Goal: Task Accomplishment & Management: Manage account settings

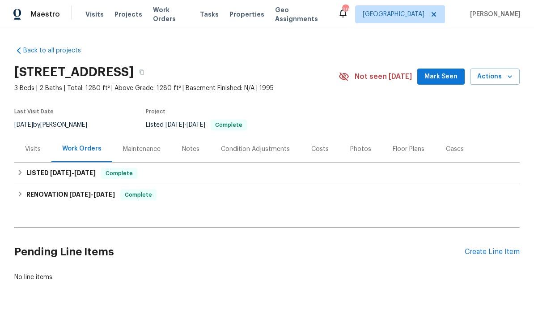
click at [363, 154] on div "Photos" at bounding box center [361, 149] width 43 height 26
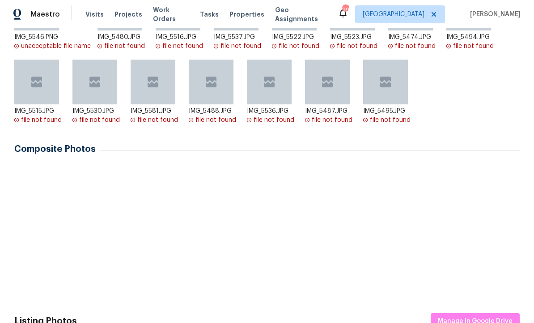
scroll to position [226, 0]
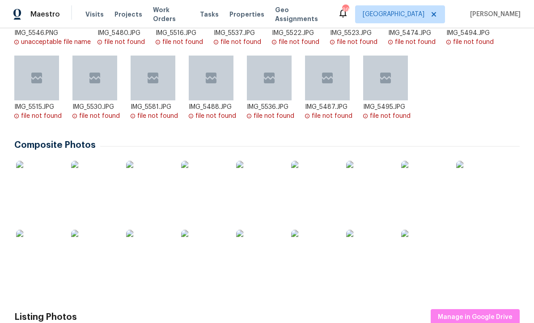
click at [197, 259] on img at bounding box center [203, 252] width 45 height 45
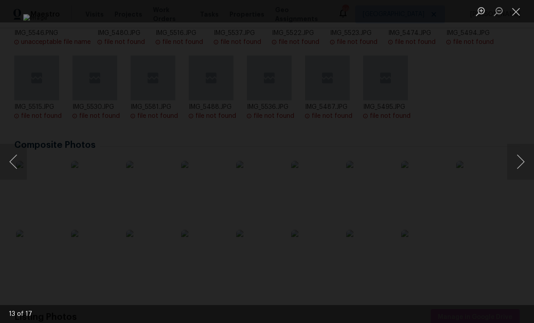
click at [515, 159] on button "Next image" at bounding box center [521, 162] width 27 height 36
click at [524, 166] on button "Next image" at bounding box center [521, 162] width 27 height 36
click at [514, 16] on button "Close lightbox" at bounding box center [517, 12] width 18 height 16
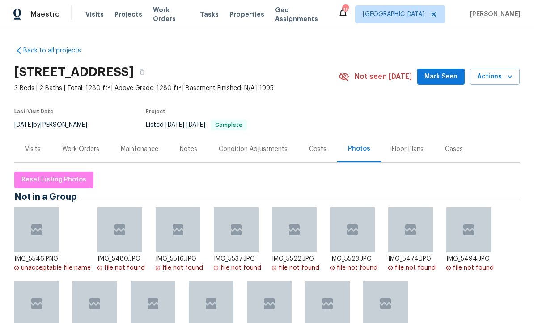
scroll to position [0, 0]
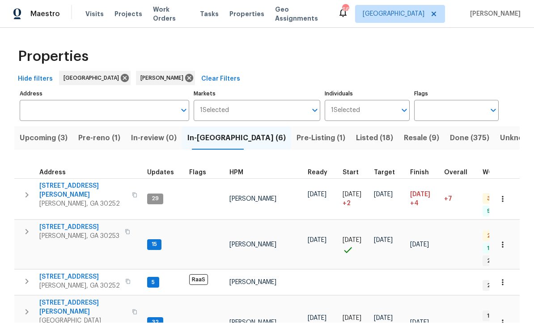
click at [69, 182] on span "[STREET_ADDRESS][PERSON_NAME]" at bounding box center [82, 191] width 87 height 18
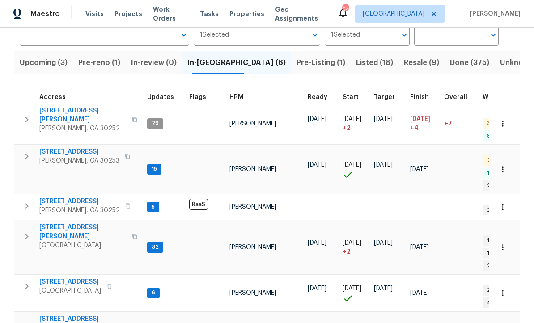
scroll to position [74, 0]
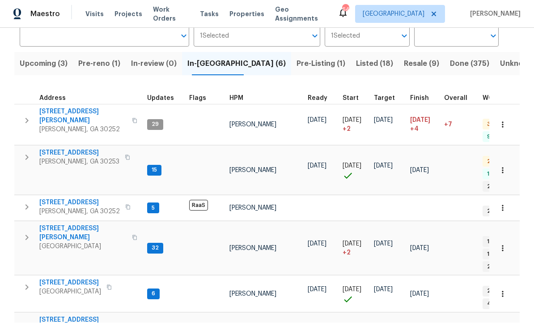
click at [83, 149] on span "201 Autumn Lake Way" at bounding box center [79, 153] width 80 height 9
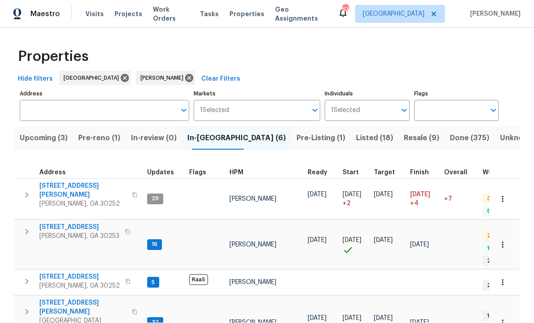
scroll to position [0, 0]
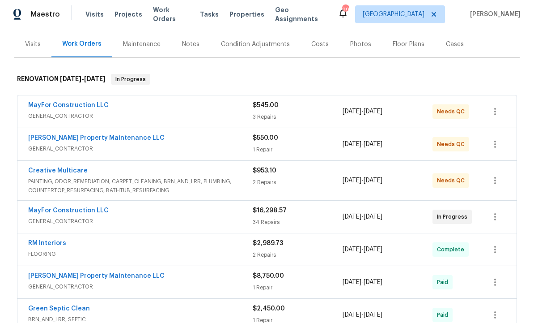
scroll to position [106, 0]
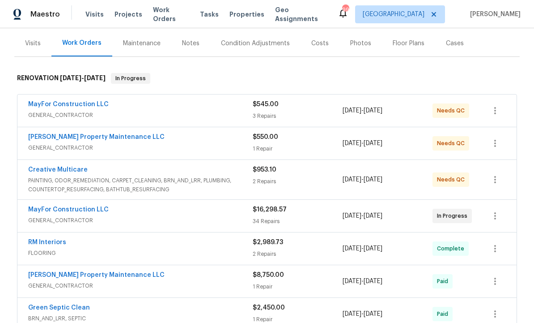
click at [73, 170] on link "Creative Multicare" at bounding box center [58, 170] width 60 height 6
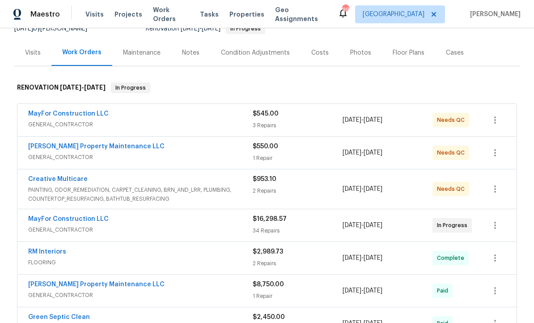
scroll to position [97, 0]
click at [76, 179] on link "Creative Multicare" at bounding box center [58, 178] width 60 height 6
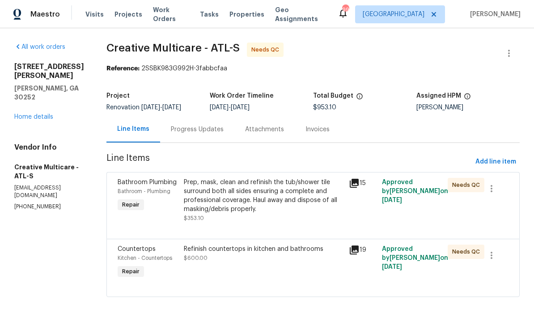
scroll to position [6, 0]
click at [263, 200] on div "Prep, mask, clean and refinish the tub/shower tile surround both all sides ensu…" at bounding box center [264, 196] width 160 height 36
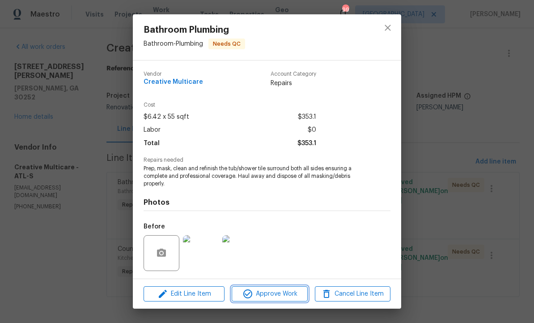
click at [265, 293] on span "Approve Work" at bounding box center [270, 293] width 70 height 11
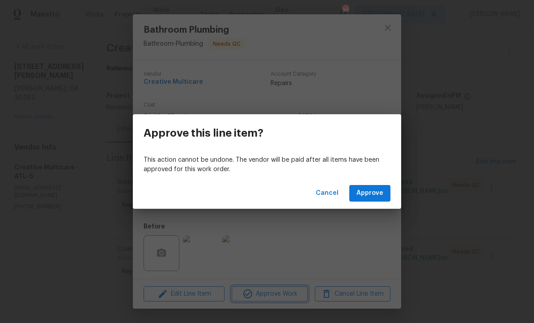
click at [290, 217] on div "Approve this line item? This action cannot be undone. The vendor will be paid a…" at bounding box center [267, 161] width 534 height 323
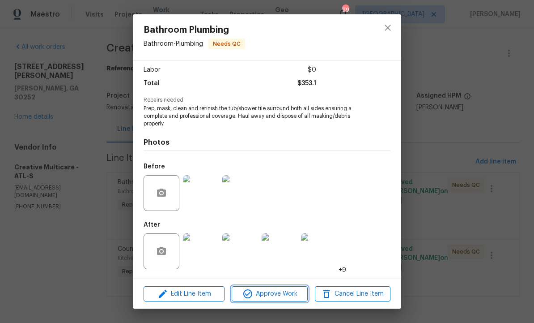
scroll to position [61, 0]
click at [203, 254] on img at bounding box center [201, 251] width 36 height 36
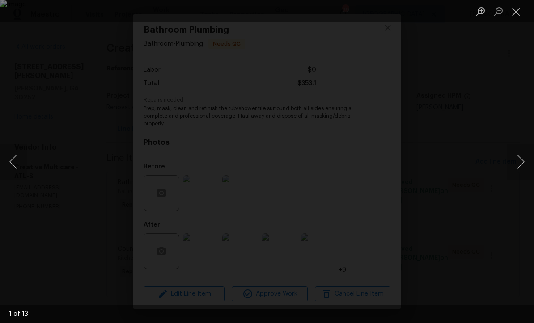
click at [518, 165] on button "Next image" at bounding box center [521, 162] width 27 height 36
click at [516, 164] on button "Next image" at bounding box center [521, 162] width 27 height 36
click at [519, 162] on button "Next image" at bounding box center [521, 162] width 27 height 36
click at [517, 162] on button "Next image" at bounding box center [521, 162] width 27 height 36
click at [518, 161] on button "Next image" at bounding box center [521, 162] width 27 height 36
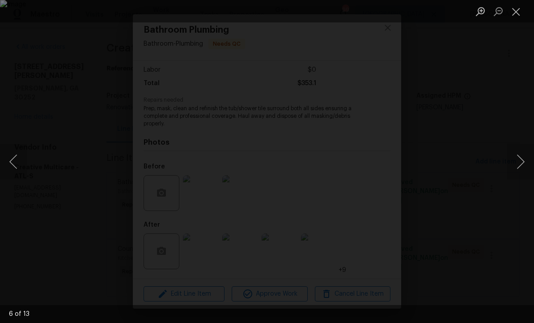
click at [517, 162] on button "Next image" at bounding box center [521, 162] width 27 height 36
click at [520, 160] on button "Next image" at bounding box center [521, 162] width 27 height 36
click at [517, 14] on button "Close lightbox" at bounding box center [517, 12] width 18 height 16
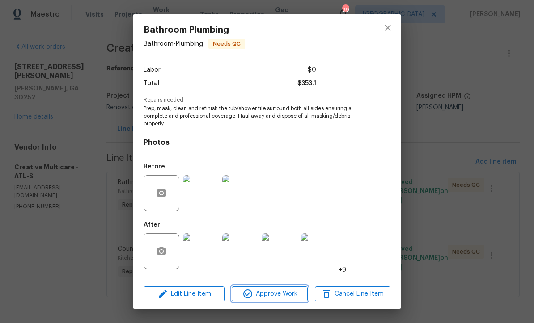
click at [267, 290] on span "Approve Work" at bounding box center [270, 293] width 70 height 11
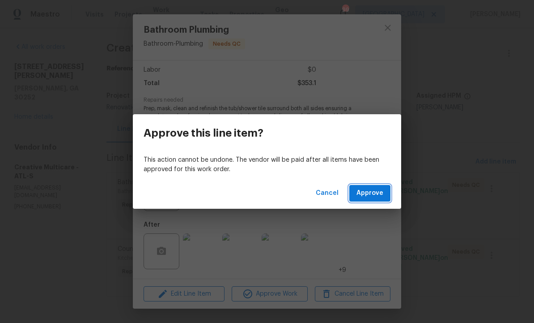
click at [365, 192] on span "Approve" at bounding box center [370, 193] width 27 height 11
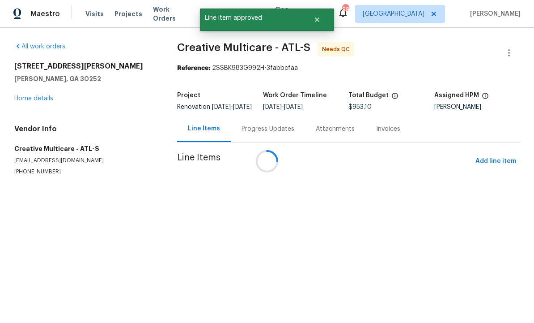
scroll to position [0, 0]
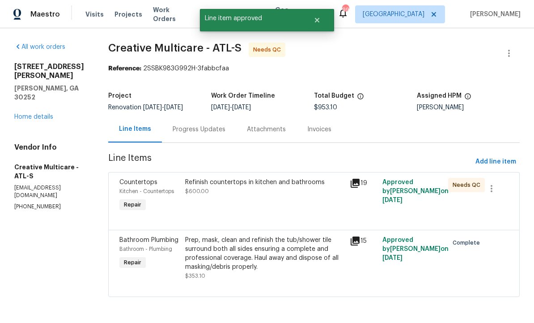
click at [284, 203] on div "Refinish countertops in kitchen and bathrooms $600.00" at bounding box center [265, 195] width 164 height 41
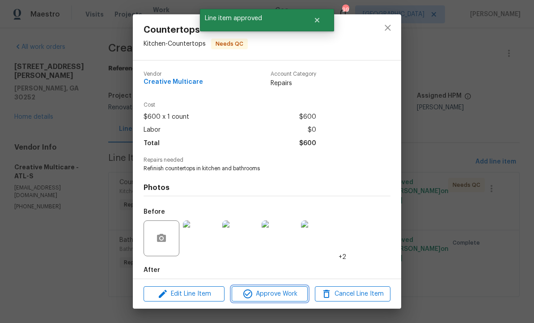
click at [266, 289] on span "Approve Work" at bounding box center [270, 293] width 70 height 11
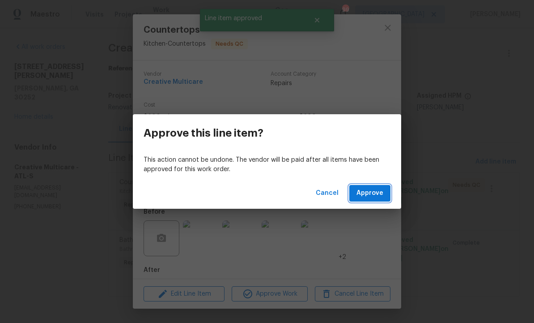
click at [373, 193] on span "Approve" at bounding box center [370, 193] width 27 height 11
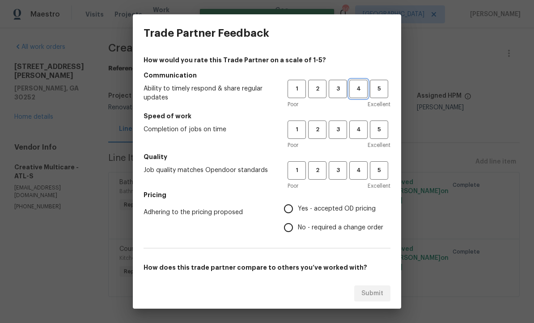
click at [360, 88] on span "4" at bounding box center [358, 89] width 17 height 10
click at [353, 124] on button "4" at bounding box center [359, 129] width 18 height 18
click at [356, 165] on button "4" at bounding box center [359, 170] width 18 height 18
click at [289, 209] on input "Yes - accepted OD pricing" at bounding box center [288, 208] width 19 height 19
radio input "true"
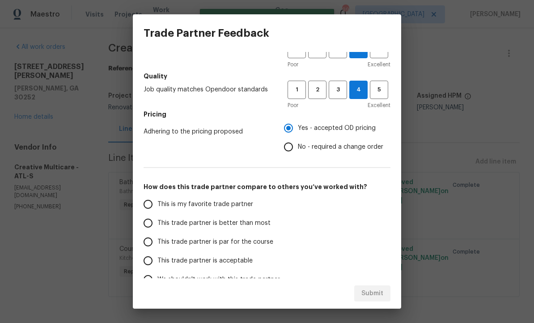
click at [149, 223] on input "This trade partner is better than most" at bounding box center [148, 223] width 19 height 19
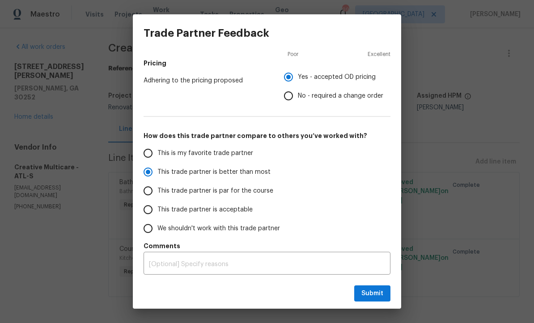
scroll to position [132, 0]
click at [367, 297] on span "Submit" at bounding box center [373, 293] width 22 height 11
radio input "true"
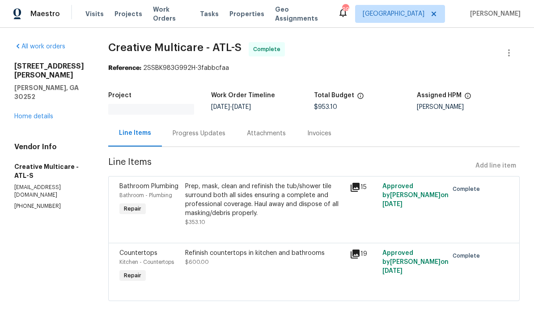
scroll to position [0, 0]
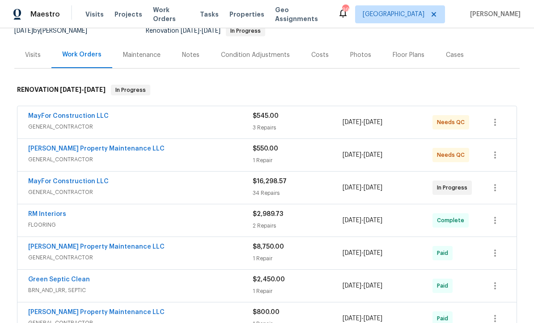
scroll to position [103, 0]
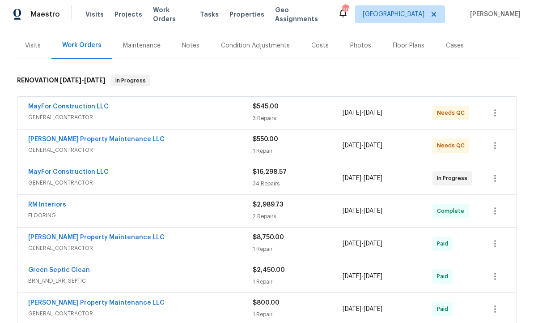
click at [86, 140] on link "[PERSON_NAME] Property Maintenance LLC" at bounding box center [96, 139] width 137 height 6
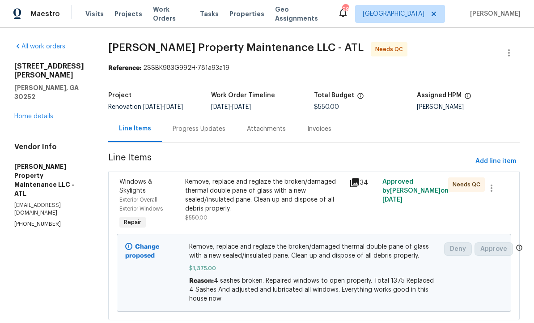
scroll to position [24, 0]
click at [268, 264] on span "$1,375.00" at bounding box center [314, 268] width 250 height 9
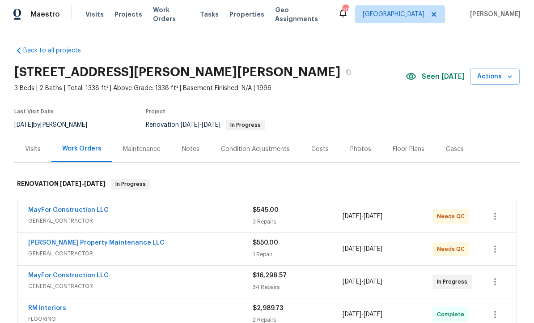
click at [81, 210] on link "MayFor Construction LLC" at bounding box center [68, 210] width 81 height 6
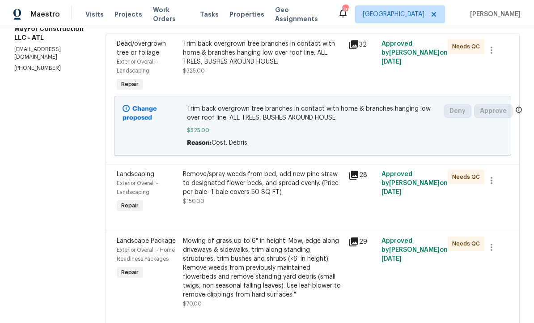
scroll to position [138, 0]
click at [277, 212] on div "Remove/spray weeds from bed, add new pine straw to designated flower beds, and …" at bounding box center [263, 192] width 166 height 50
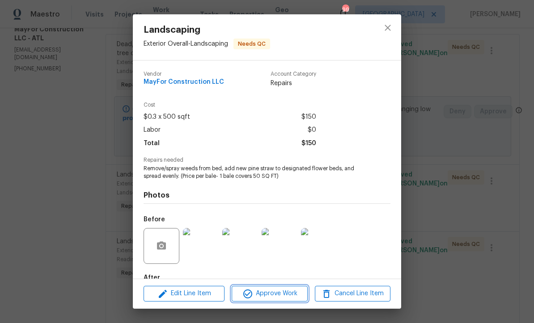
click at [272, 293] on span "Approve Work" at bounding box center [270, 293] width 70 height 11
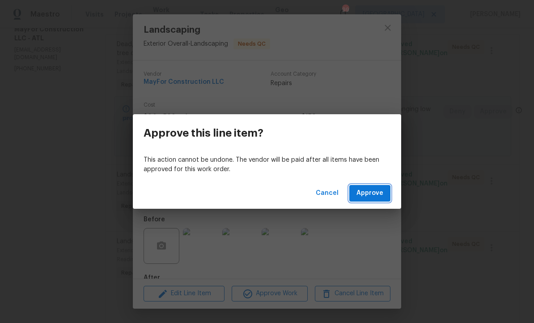
click at [362, 195] on span "Approve" at bounding box center [370, 193] width 27 height 11
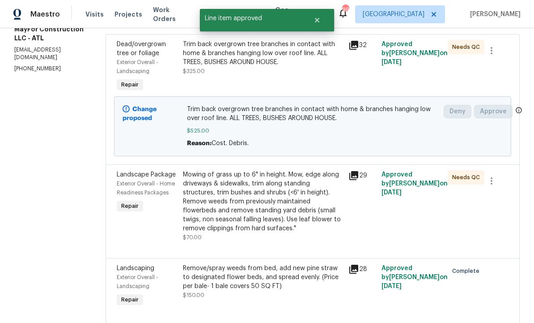
click at [278, 209] on div "Mowing of grass up to 6" in height. Mow, edge along driveways & sidewalks, trim…" at bounding box center [263, 201] width 160 height 63
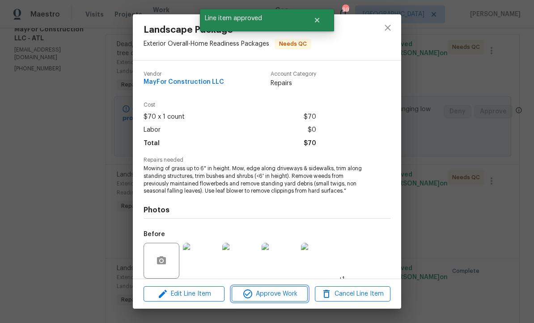
click at [269, 297] on span "Approve Work" at bounding box center [270, 293] width 70 height 11
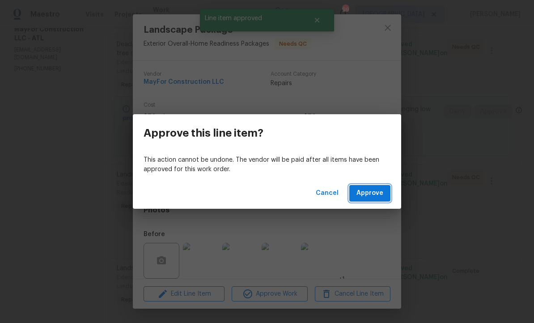
click at [357, 197] on button "Approve" at bounding box center [370, 193] width 41 height 17
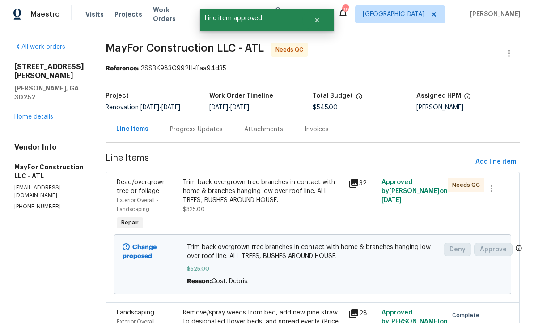
scroll to position [0, 0]
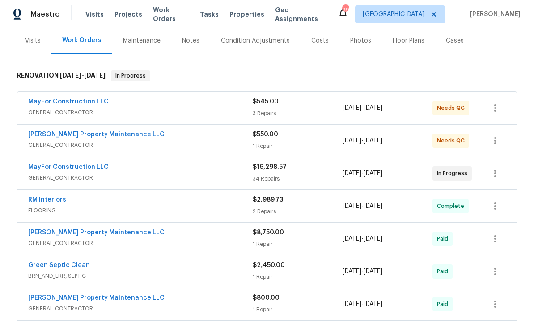
scroll to position [111, 0]
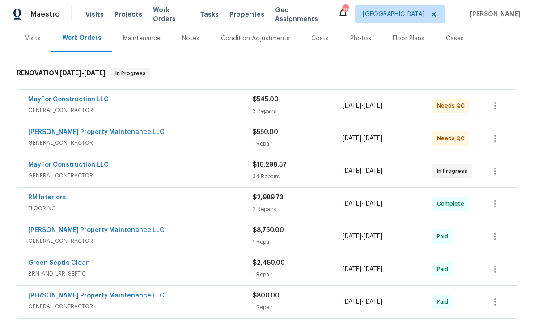
click at [74, 166] on link "MayFor Construction LLC" at bounding box center [68, 165] width 81 height 6
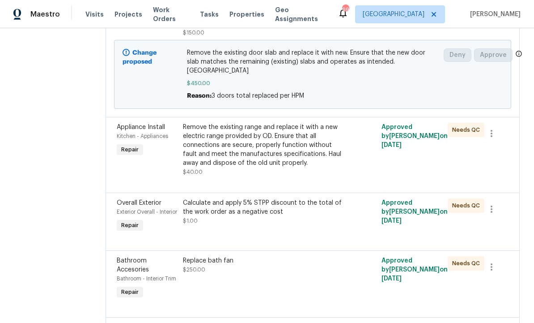
scroll to position [675, 0]
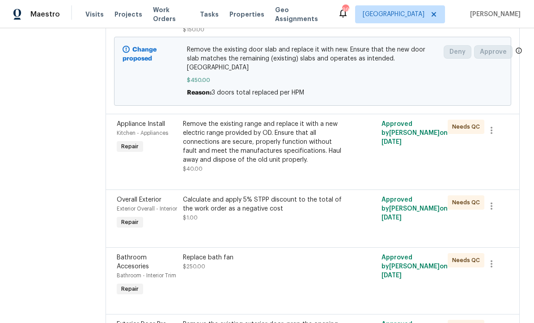
click at [272, 164] on div "Remove the existing range and replace it with a new electric range provided by …" at bounding box center [263, 142] width 160 height 45
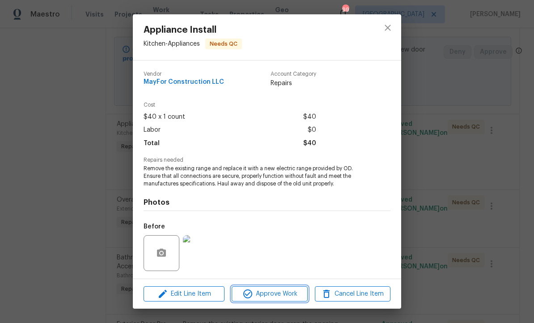
click at [273, 297] on span "Approve Work" at bounding box center [270, 293] width 70 height 11
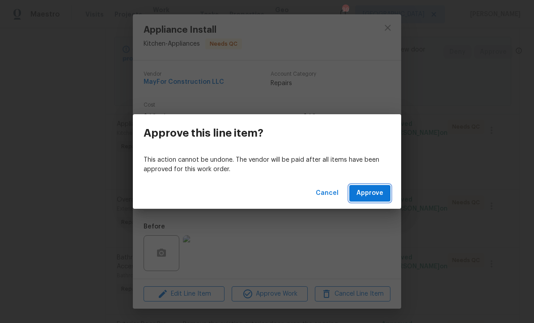
click at [373, 192] on span "Approve" at bounding box center [370, 193] width 27 height 11
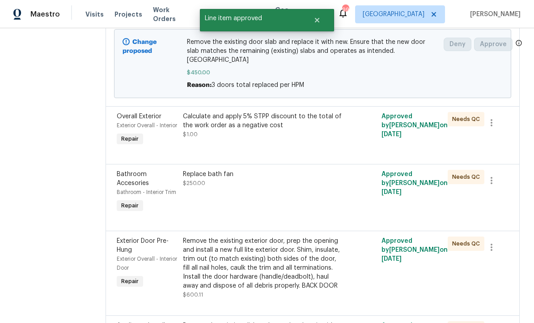
scroll to position [691, 0]
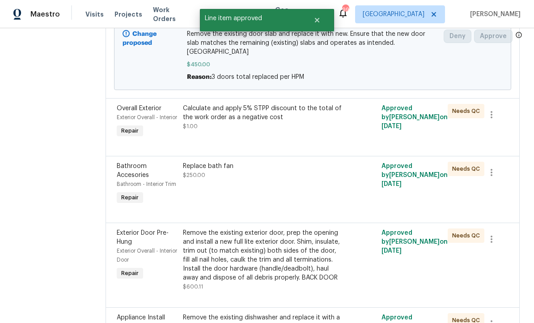
click at [291, 142] on div "Calculate and apply 5% STPP discount to the total of the work order as a negati…" at bounding box center [263, 121] width 166 height 41
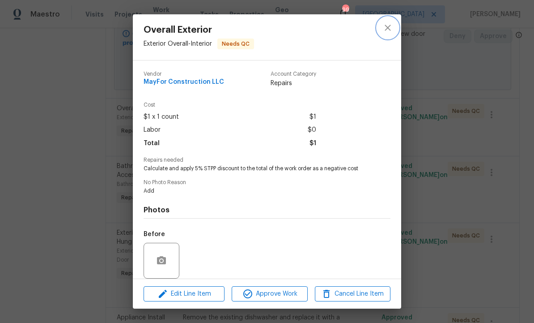
click at [389, 26] on icon "close" at bounding box center [388, 28] width 6 height 6
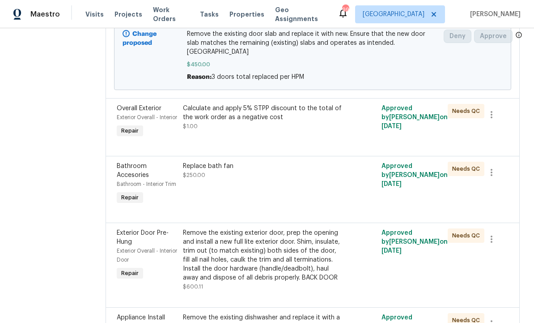
click at [284, 209] on div "Replace bath fan $250.00" at bounding box center [263, 184] width 166 height 50
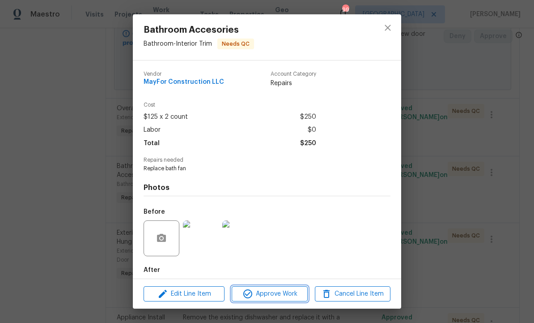
click at [277, 295] on span "Approve Work" at bounding box center [270, 293] width 70 height 11
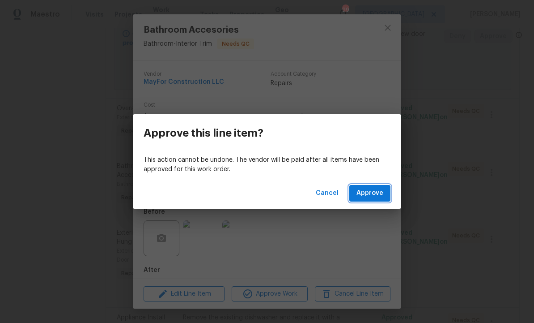
click at [375, 197] on span "Approve" at bounding box center [370, 193] width 27 height 11
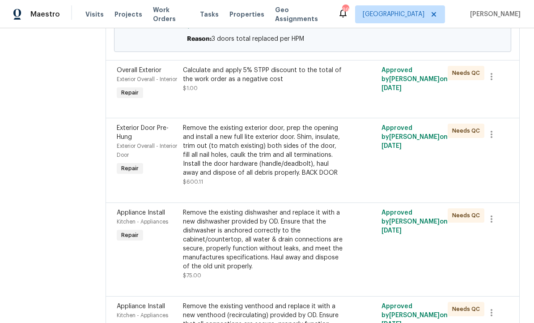
scroll to position [726, 0]
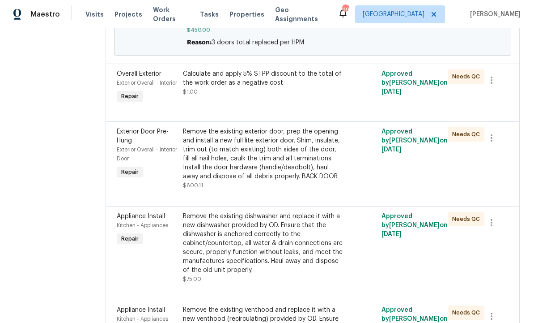
click at [308, 181] on div "Remove the existing exterior door, prep the opening and install a new full lite…" at bounding box center [263, 154] width 160 height 54
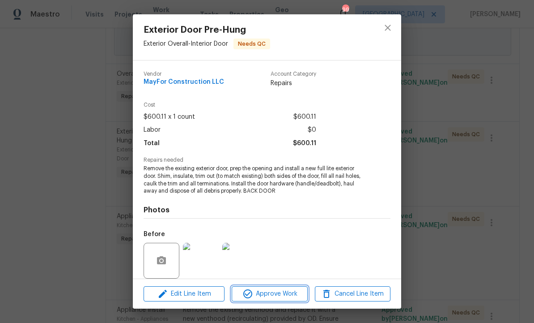
click at [278, 295] on span "Approve Work" at bounding box center [270, 293] width 70 height 11
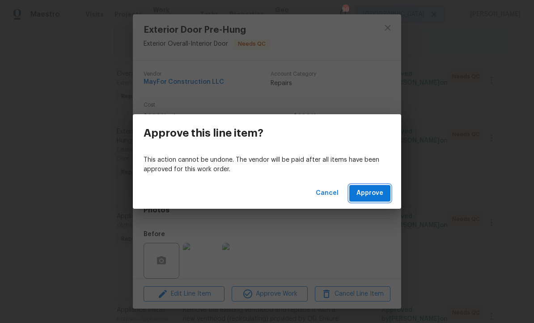
click at [376, 193] on span "Approve" at bounding box center [370, 193] width 27 height 11
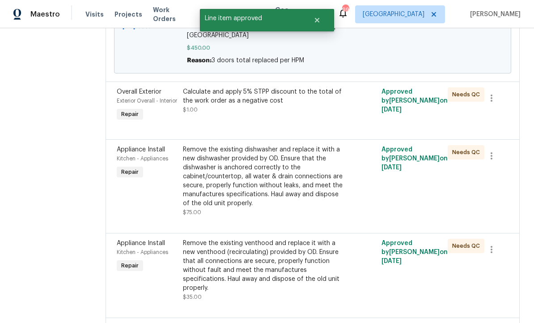
scroll to position [716, 0]
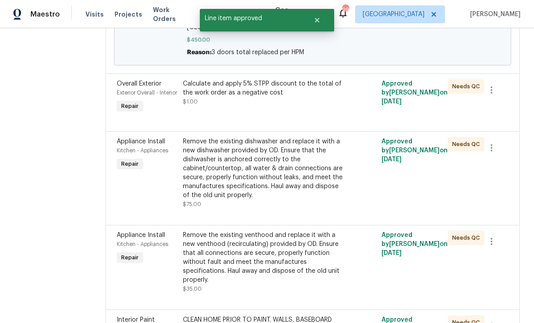
click at [298, 200] on div "Remove the existing dishwasher and replace it with a new dishwasher provided by…" at bounding box center [263, 168] width 160 height 63
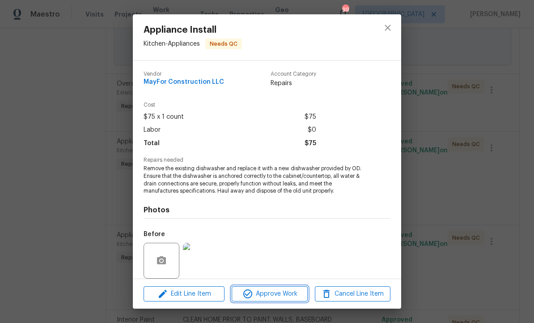
click at [282, 294] on span "Approve Work" at bounding box center [270, 293] width 70 height 11
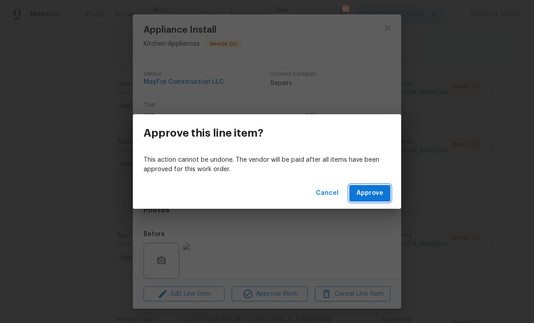
click at [374, 189] on span "Approve" at bounding box center [370, 193] width 27 height 11
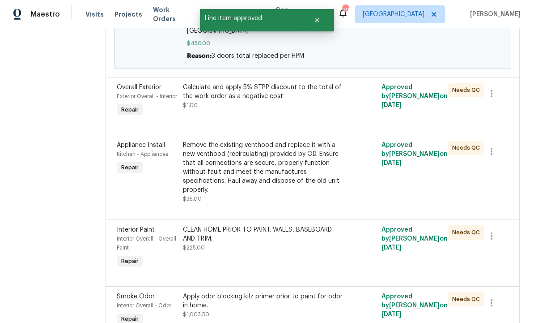
scroll to position [707, 0]
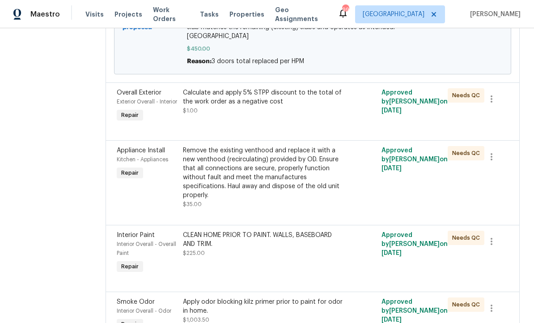
click at [290, 200] on div "Remove the existing venthood and replace it with a new venthood (recirculating)…" at bounding box center [263, 173] width 160 height 54
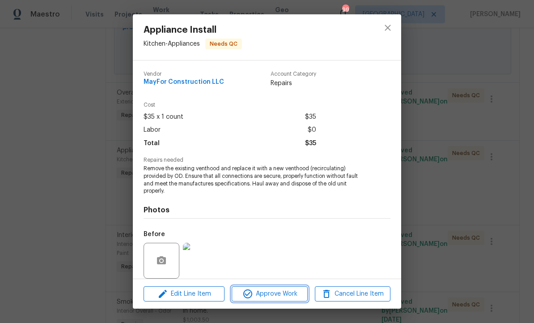
click at [269, 287] on button "Approve Work" at bounding box center [270, 294] width 76 height 16
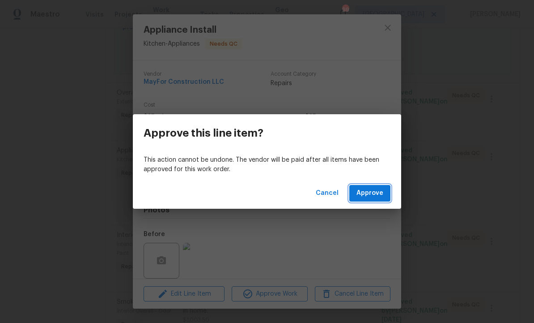
click at [372, 185] on button "Approve" at bounding box center [370, 193] width 41 height 17
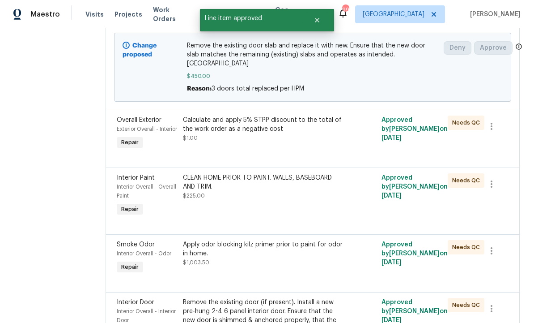
scroll to position [688, 0]
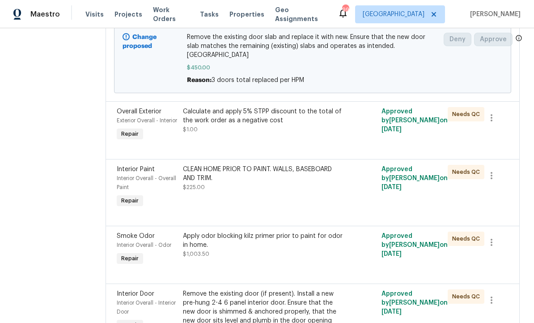
click at [282, 212] on div "CLEAN HOME PRIOR TO PAINT. WALLS, BASEBOARD AND TRIM. $225.00" at bounding box center [263, 187] width 166 height 50
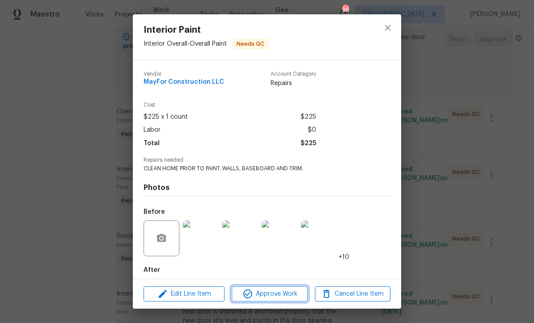
click at [273, 294] on span "Approve Work" at bounding box center [270, 293] width 70 height 11
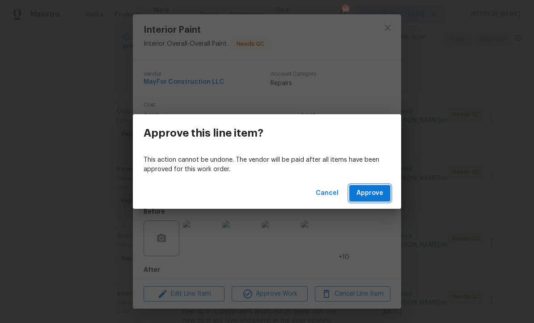
click at [376, 188] on span "Approve" at bounding box center [370, 193] width 27 height 11
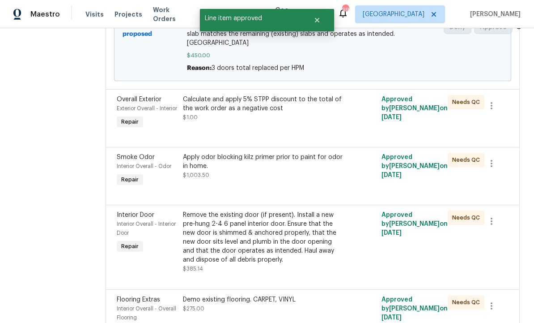
scroll to position [706, 0]
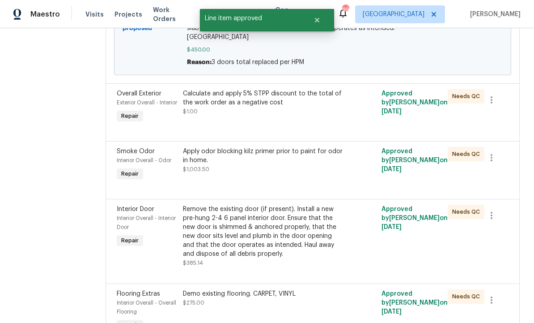
click at [293, 185] on div "Apply odor blocking kilz primer prior to paint for odor in home. $1,003.50" at bounding box center [263, 164] width 166 height 41
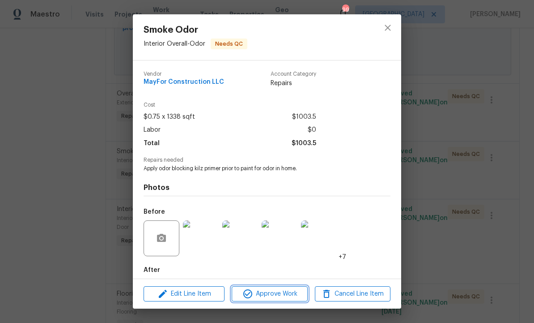
click at [273, 293] on span "Approve Work" at bounding box center [270, 293] width 70 height 11
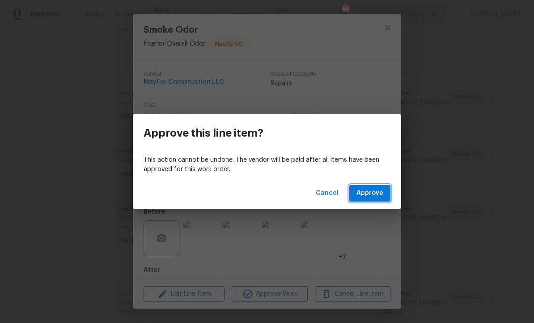
click at [374, 194] on span "Approve" at bounding box center [370, 193] width 27 height 11
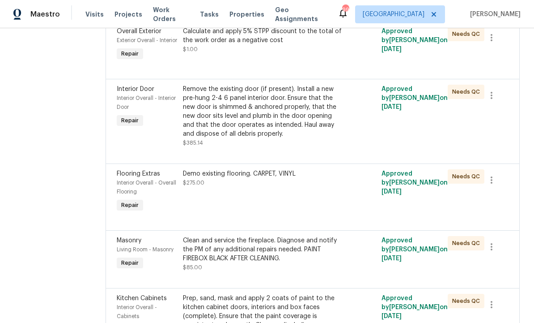
scroll to position [769, 0]
click at [283, 138] on div "Remove the existing door (if present). Install a new pre-hung 2-4 6 panel inter…" at bounding box center [263, 111] width 160 height 54
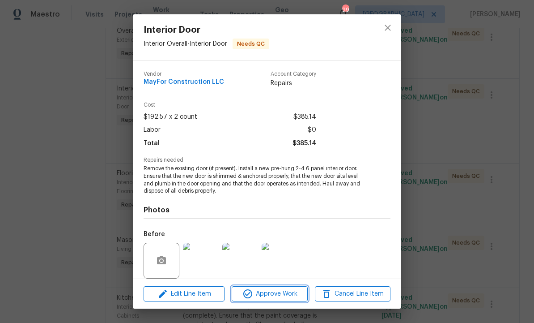
click at [269, 298] on span "Approve Work" at bounding box center [270, 293] width 70 height 11
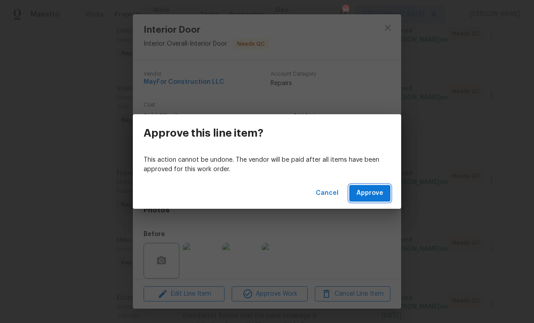
click at [369, 195] on span "Approve" at bounding box center [370, 193] width 27 height 11
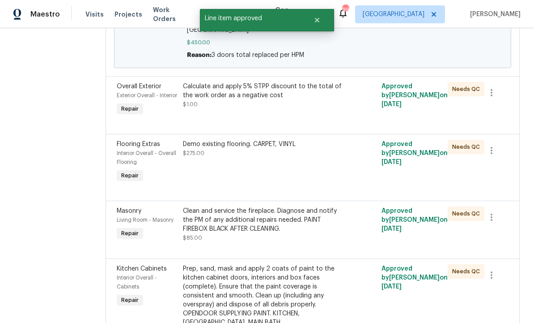
scroll to position [711, 0]
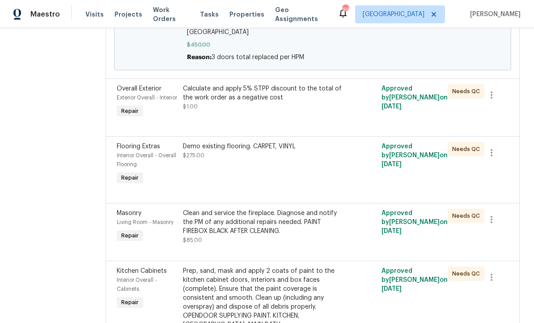
click at [294, 189] on div "Demo existing flooring. CARPET, VINYL $275.00" at bounding box center [263, 164] width 166 height 50
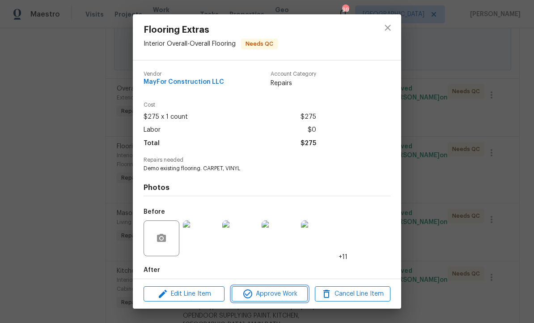
click at [283, 292] on span "Approve Work" at bounding box center [270, 293] width 70 height 11
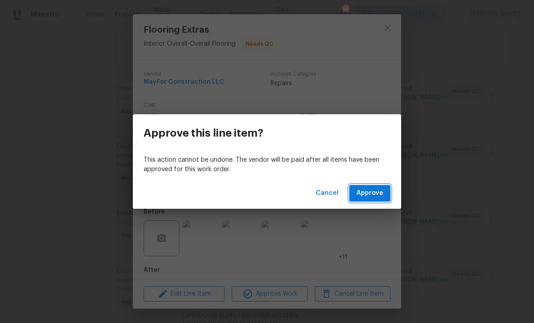
click at [378, 192] on span "Approve" at bounding box center [370, 193] width 27 height 11
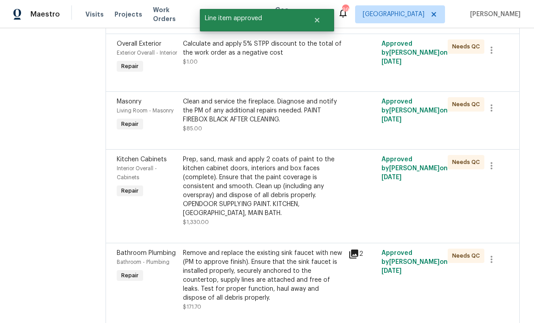
scroll to position [741, 0]
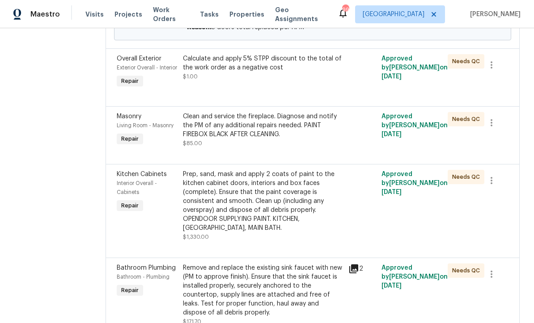
click at [299, 148] on div "Clean and service the fireplace. Diagnose and notify the PM of any additional r…" at bounding box center [263, 130] width 160 height 36
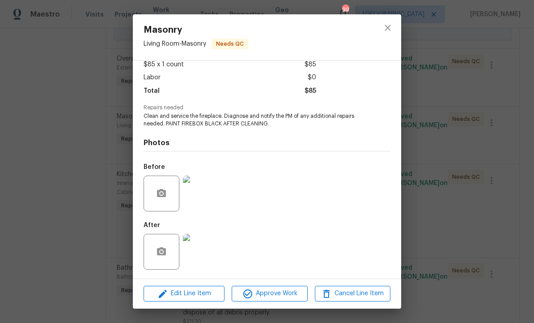
scroll to position [54, 0]
click at [279, 291] on span "Approve Work" at bounding box center [270, 293] width 70 height 11
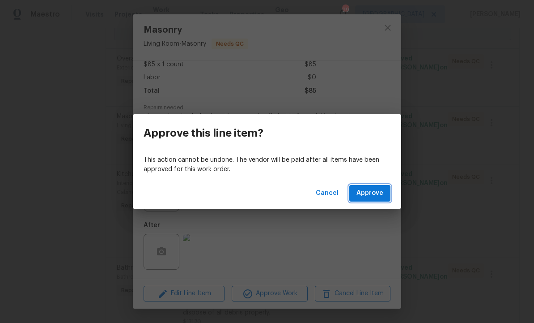
click at [367, 192] on span "Approve" at bounding box center [370, 193] width 27 height 11
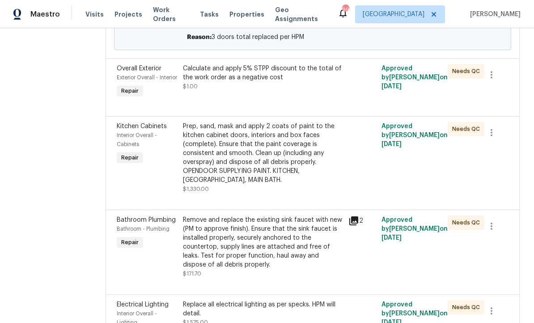
scroll to position [716, 0]
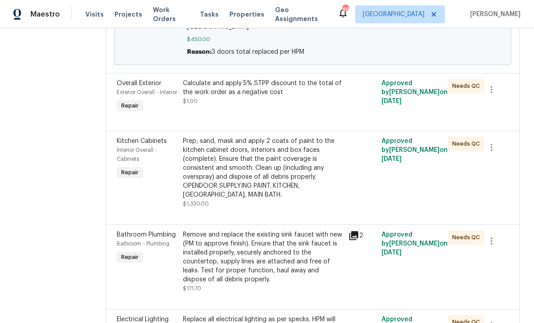
click at [293, 192] on div "Prep, sand, mask and apply 2 coats of paint to the kitchen cabinet doors, inter…" at bounding box center [263, 168] width 160 height 63
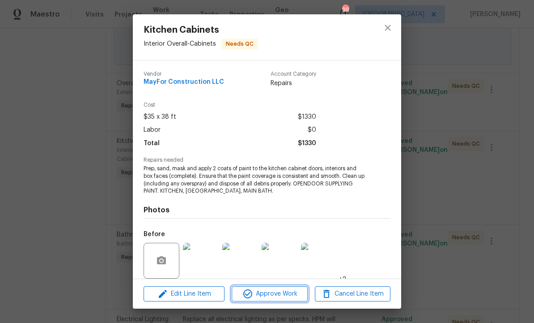
click at [286, 294] on span "Approve Work" at bounding box center [270, 293] width 70 height 11
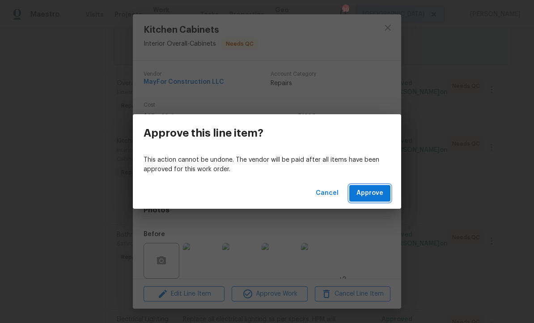
click at [380, 194] on span "Approve" at bounding box center [370, 193] width 27 height 11
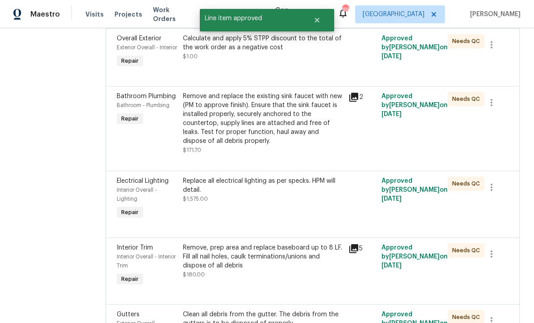
scroll to position [756, 0]
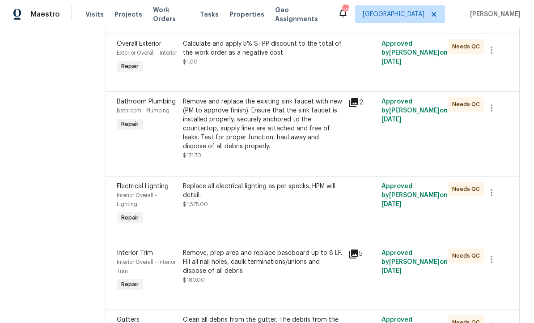
click at [293, 151] on div "Remove and replace the existing sink faucet with new (PM to approve finish). En…" at bounding box center [263, 124] width 160 height 54
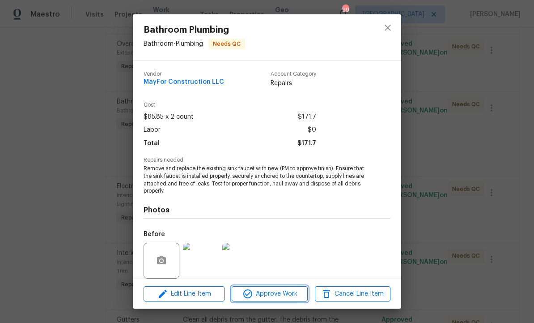
click at [278, 294] on span "Approve Work" at bounding box center [270, 293] width 70 height 11
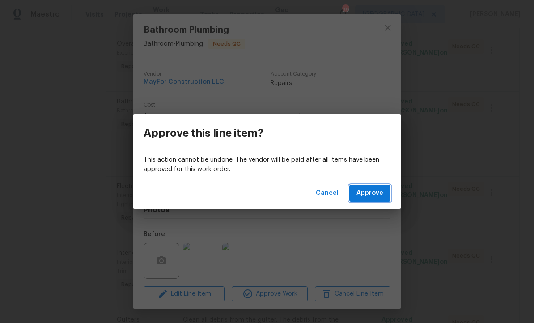
click at [374, 185] on button "Approve" at bounding box center [370, 193] width 41 height 17
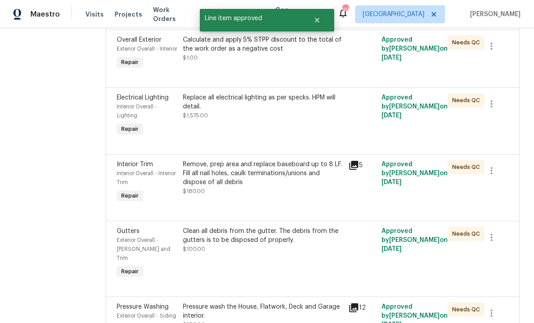
scroll to position [769, 0]
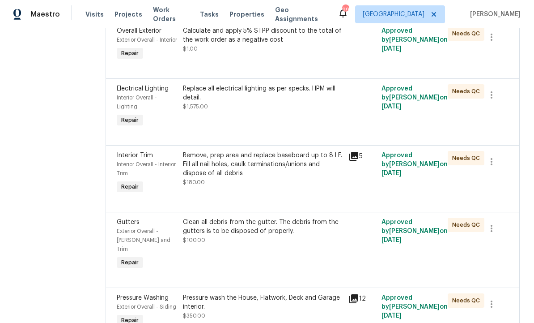
click at [304, 132] on div "Replace all electrical lighting as per specks. HPM will detail. $1,575.00" at bounding box center [263, 106] width 166 height 50
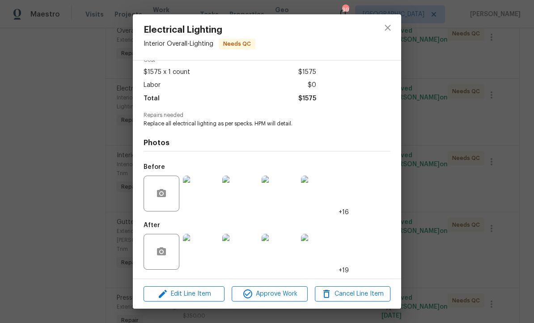
scroll to position [47, 0]
click at [278, 291] on span "Approve Work" at bounding box center [270, 293] width 70 height 11
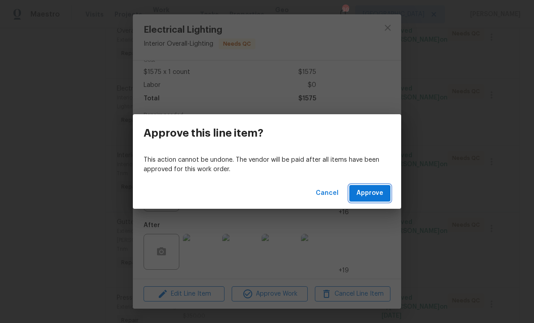
click at [372, 196] on span "Approve" at bounding box center [370, 193] width 27 height 11
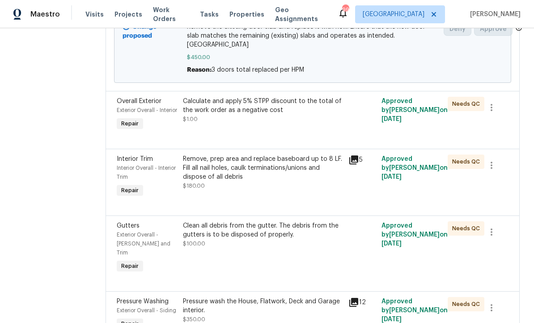
scroll to position [706, 0]
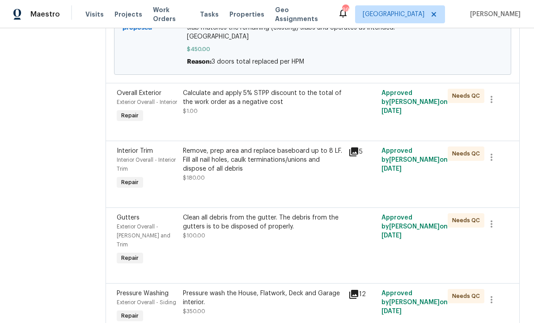
click at [309, 182] on div "Remove, prep area and replace baseboard up to 8 LF. Fill all nail holes, caulk …" at bounding box center [263, 164] width 160 height 36
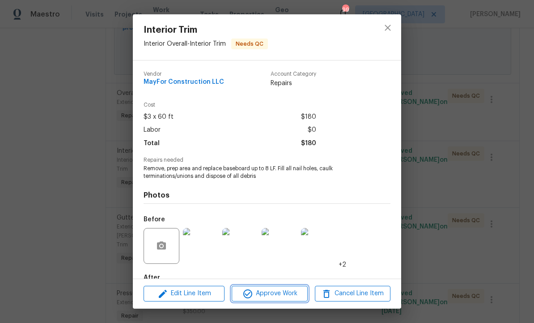
click at [282, 287] on button "Approve Work" at bounding box center [270, 294] width 76 height 16
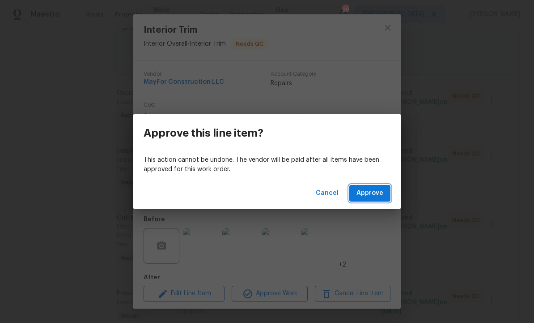
click at [372, 194] on span "Approve" at bounding box center [370, 193] width 27 height 11
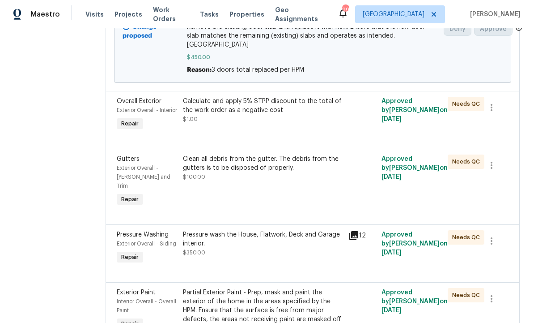
scroll to position [699, 0]
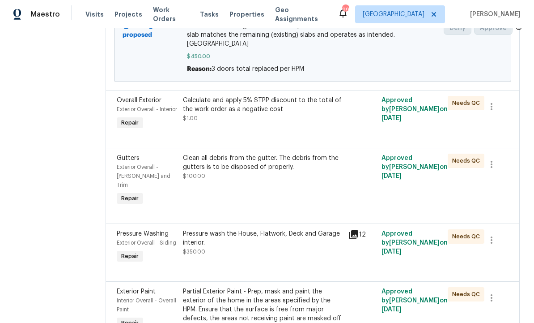
click at [295, 180] on div "Clean all debris from the gutter. The debris from the gutters is to be disposed…" at bounding box center [263, 167] width 160 height 27
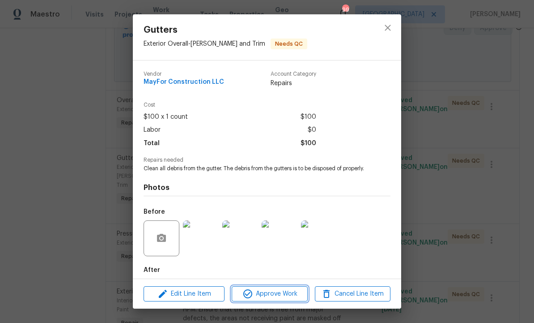
click at [278, 290] on span "Approve Work" at bounding box center [270, 293] width 70 height 11
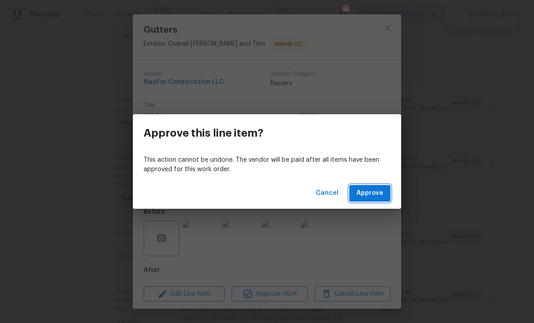
click at [369, 192] on span "Approve" at bounding box center [370, 193] width 27 height 11
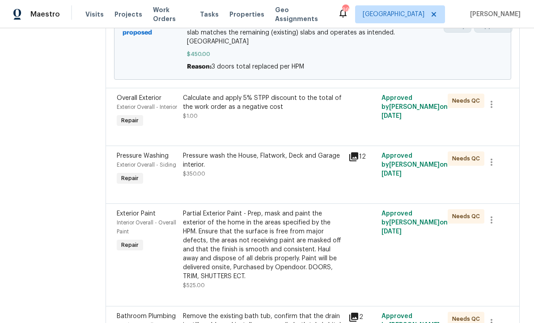
scroll to position [704, 0]
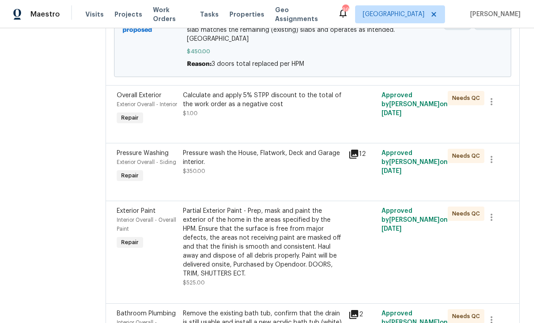
click at [315, 187] on div "Pressure wash the House, Flatwork, Deck and Garage interior. $350.00" at bounding box center [263, 166] width 166 height 41
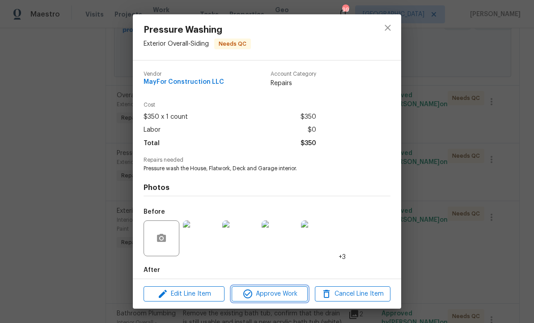
click at [280, 293] on span "Approve Work" at bounding box center [270, 293] width 70 height 11
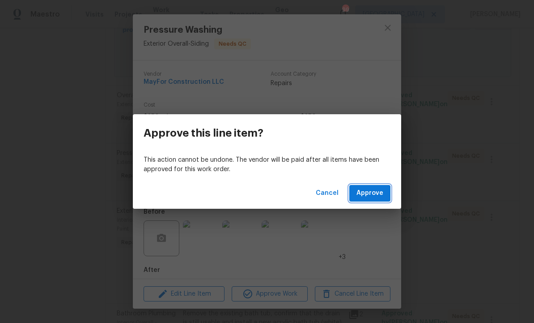
click at [368, 193] on span "Approve" at bounding box center [370, 193] width 27 height 11
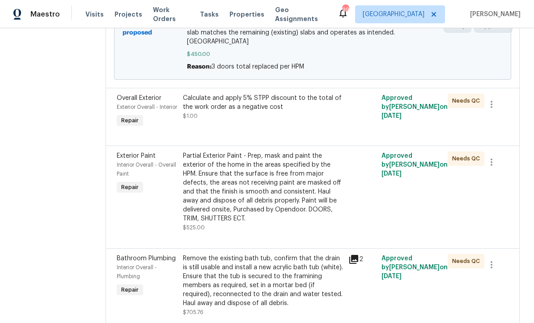
scroll to position [712, 0]
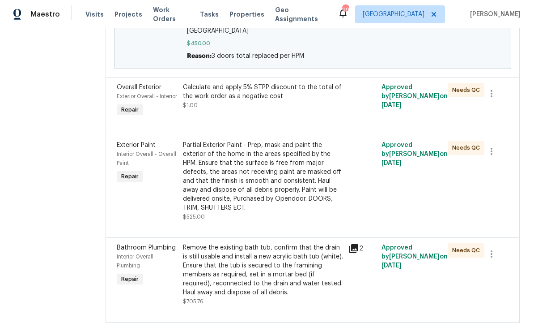
click at [308, 208] on div "Partial Exterior Paint - Prep, mask and paint the exterior of the home in the a…" at bounding box center [263, 177] width 160 height 72
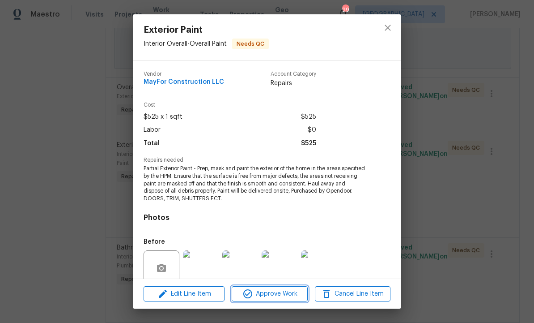
click at [280, 287] on button "Approve Work" at bounding box center [270, 294] width 76 height 16
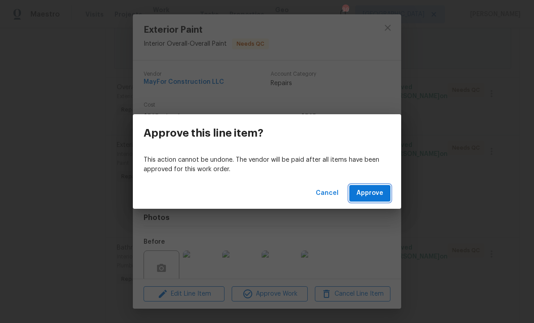
click at [372, 195] on span "Approve" at bounding box center [370, 193] width 27 height 11
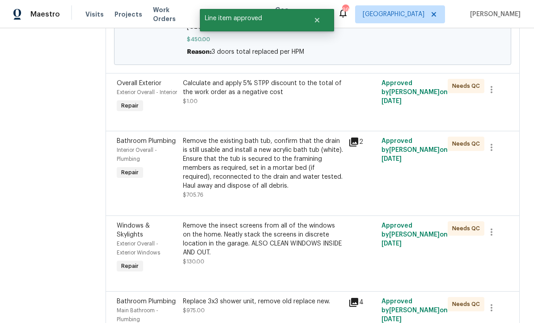
scroll to position [717, 0]
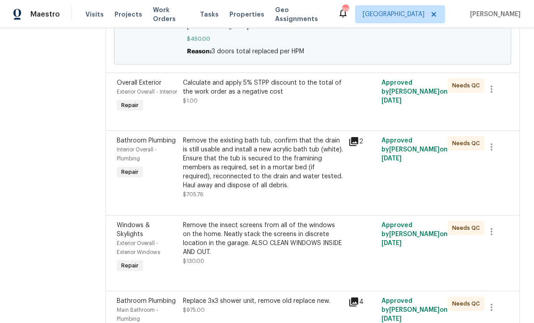
click at [315, 188] on div "Remove the existing bath tub, confirm that the drain is still usable and instal…" at bounding box center [263, 163] width 160 height 54
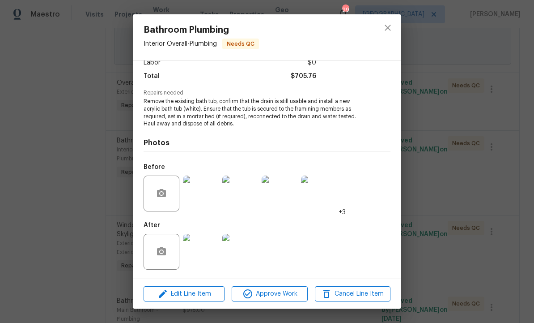
scroll to position [68, 0]
click at [281, 290] on span "Approve Work" at bounding box center [270, 293] width 70 height 11
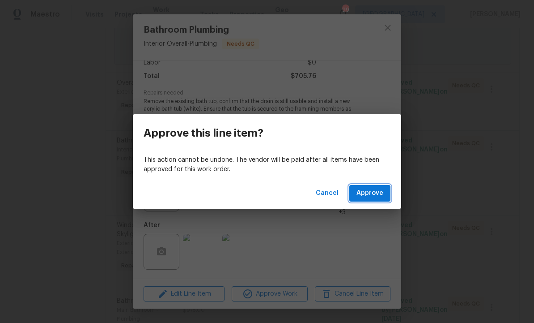
click at [368, 192] on span "Approve" at bounding box center [370, 193] width 27 height 11
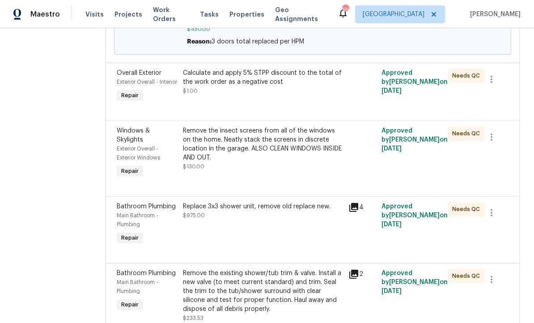
scroll to position [729, 0]
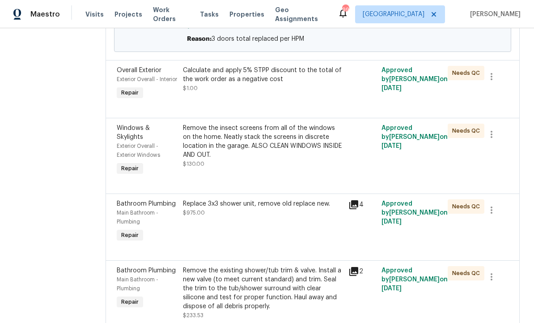
click at [295, 159] on div "Remove the insect screens from all of the windows on the home. Neatly stack the…" at bounding box center [263, 142] width 160 height 36
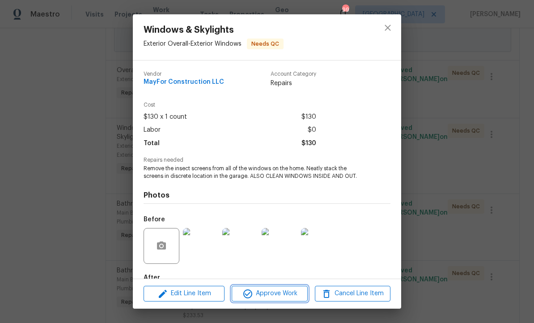
click at [278, 294] on span "Approve Work" at bounding box center [270, 293] width 70 height 11
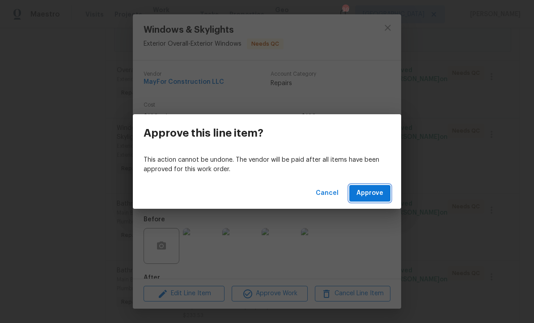
click at [372, 194] on span "Approve" at bounding box center [370, 193] width 27 height 11
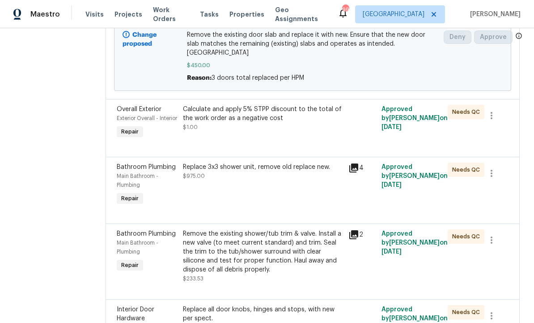
scroll to position [691, 0]
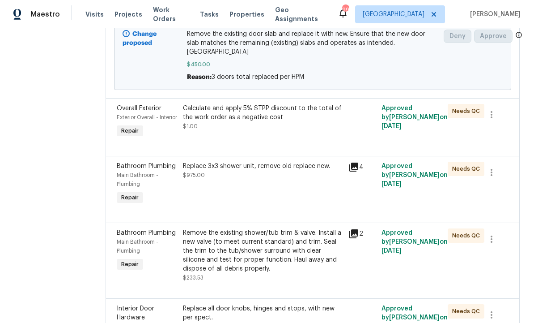
click at [297, 209] on div "Replace 3x3 shower unit, remove old replace new. $975.00" at bounding box center [263, 184] width 166 height 50
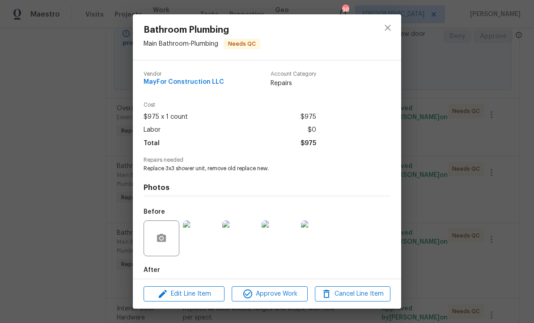
scroll to position [0, 0]
click at [393, 24] on icon "close" at bounding box center [388, 27] width 11 height 11
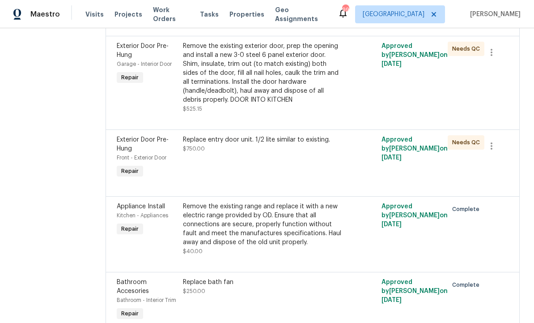
scroll to position [1609, 0]
click at [278, 154] on div "Replace entry door unit. 1/2 lite similar to existing. $750.00" at bounding box center [263, 145] width 160 height 18
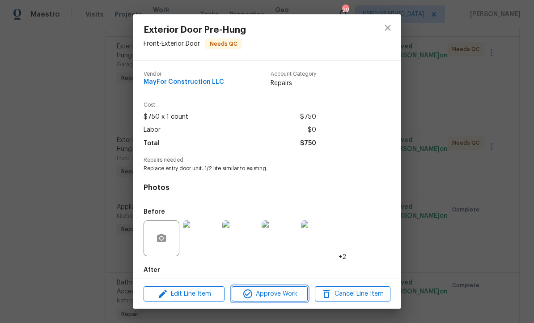
click at [275, 291] on span "Approve Work" at bounding box center [270, 293] width 70 height 11
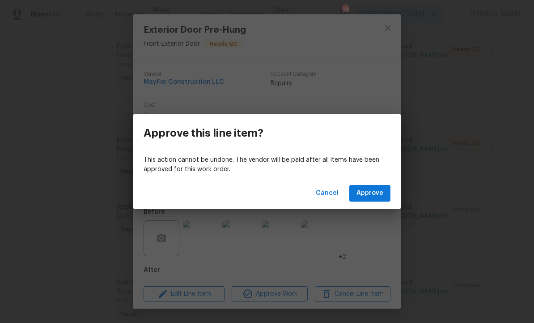
click at [375, 188] on span "Approve" at bounding box center [370, 193] width 27 height 11
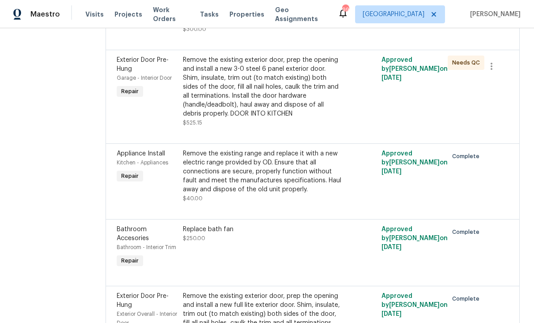
scroll to position [1580, 0]
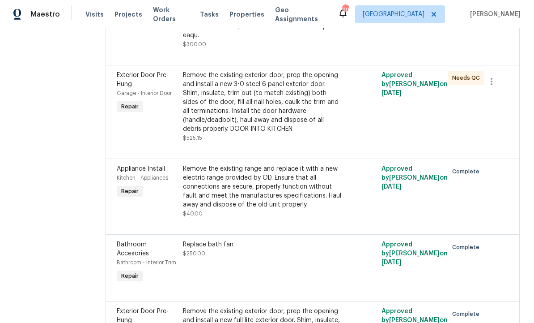
click at [285, 112] on div "Remove the existing exterior door, prep the opening and install a new 3-0 steel…" at bounding box center [263, 102] width 160 height 63
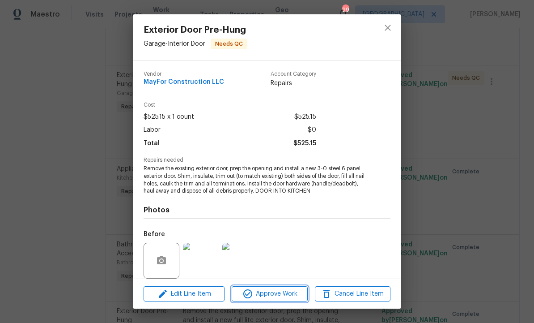
click at [273, 291] on span "Approve Work" at bounding box center [270, 293] width 70 height 11
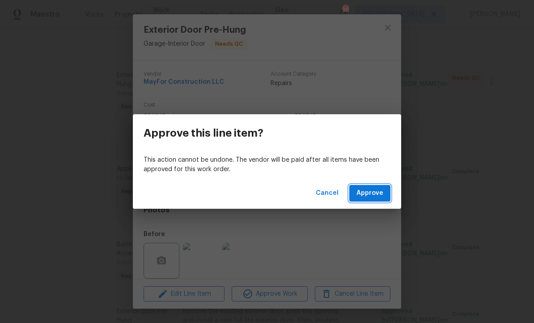
click at [374, 188] on span "Approve" at bounding box center [370, 193] width 27 height 11
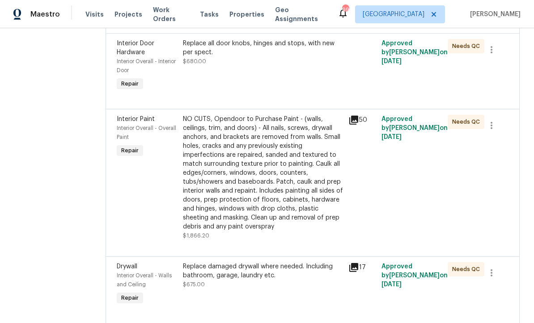
scroll to position [958, 0]
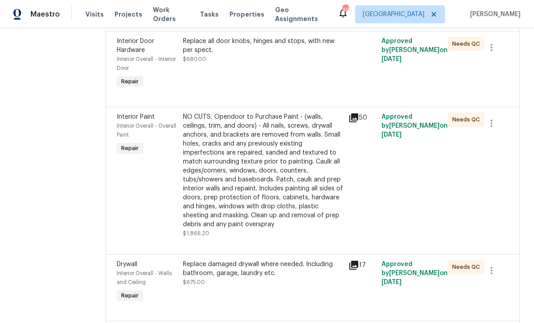
click at [285, 64] on div "Replace all door knobs, hinges and stops, with new per spect. $680.00" at bounding box center [263, 50] width 160 height 27
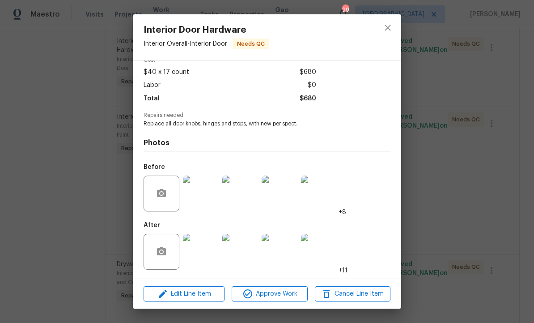
scroll to position [47, 0]
click at [272, 291] on span "Approve Work" at bounding box center [270, 293] width 70 height 11
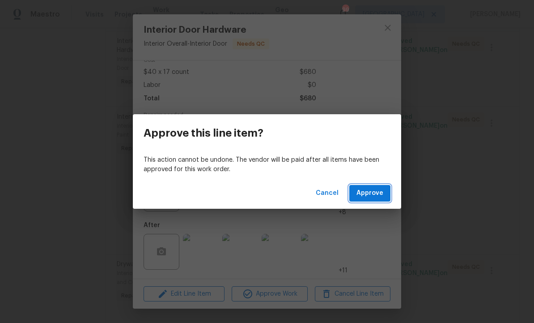
click at [367, 189] on span "Approve" at bounding box center [370, 193] width 27 height 11
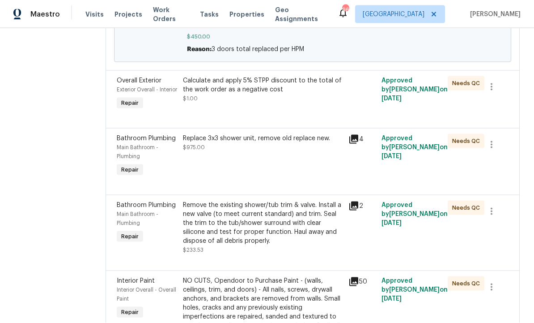
scroll to position [718, 0]
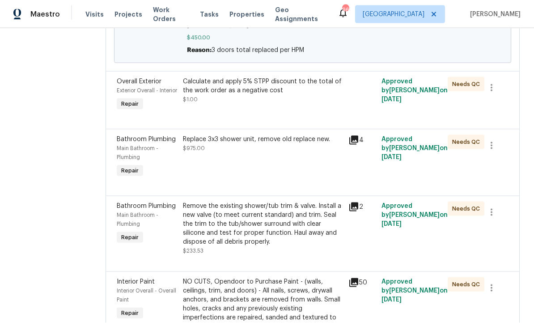
click at [242, 153] on div "Replace 3x3 shower unit, remove old replace new. $975.00" at bounding box center [263, 144] width 160 height 18
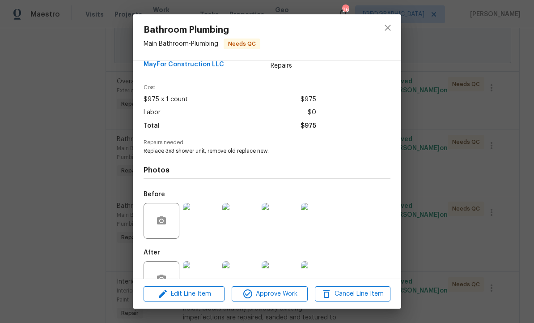
scroll to position [17, 0]
click at [198, 299] on span "Edit Line Item" at bounding box center [184, 293] width 76 height 11
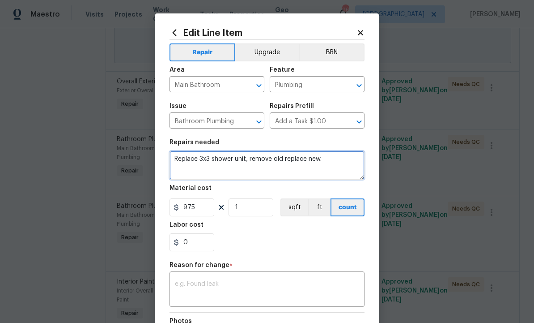
click at [340, 159] on textarea "Replace 3x3 shower unit, remove old replace new." at bounding box center [267, 165] width 195 height 29
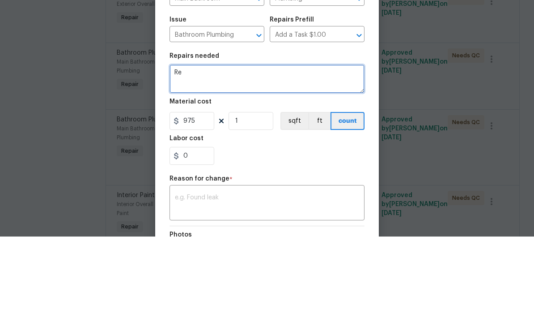
type textarea "R"
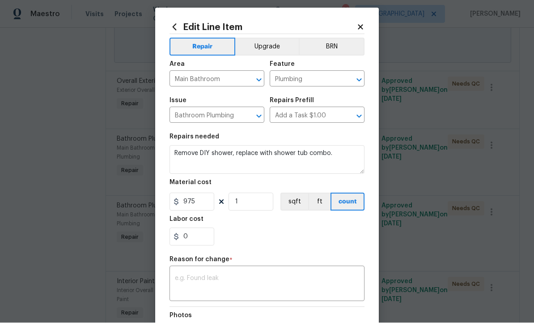
scroll to position [12, 0]
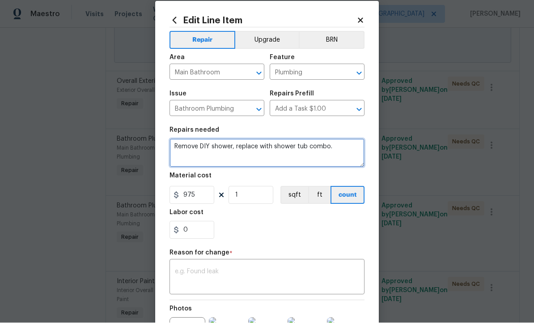
type textarea "Remove DIY shower, replace with shower tub combo."
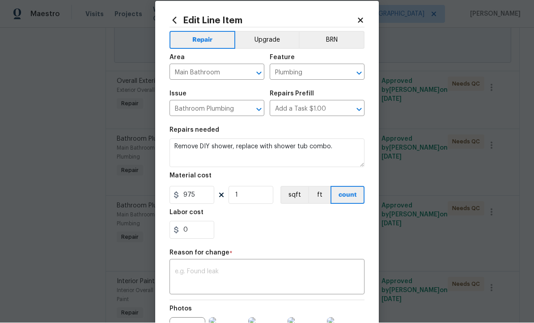
click at [239, 276] on textarea at bounding box center [267, 278] width 184 height 19
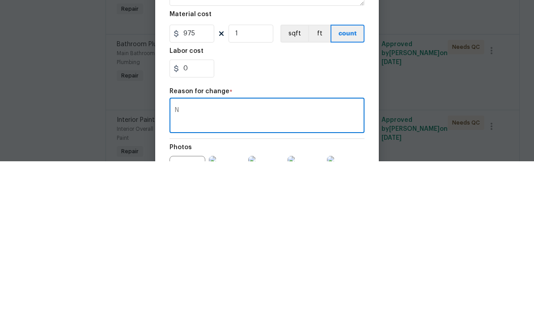
scroll to position [30, 0]
type textarea "N"
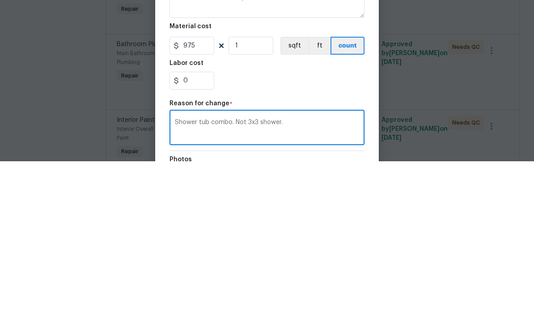
scroll to position [0, 0]
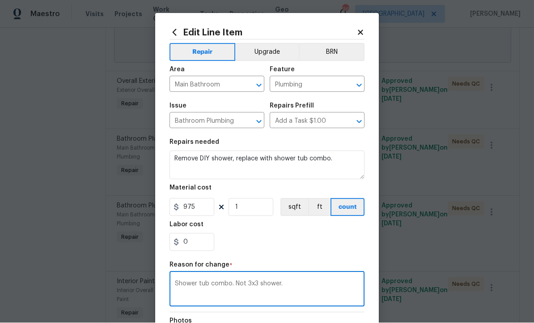
type textarea "Shower tub combo. Not 3x3 shower."
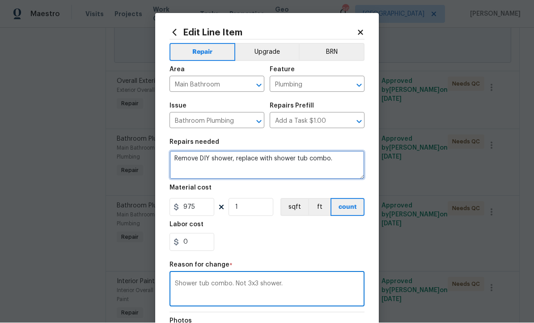
click at [343, 162] on textarea "Remove DIY shower, replace with shower tub combo." at bounding box center [267, 165] width 195 height 29
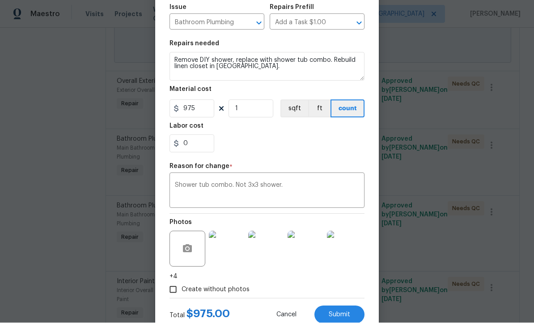
scroll to position [99, 0]
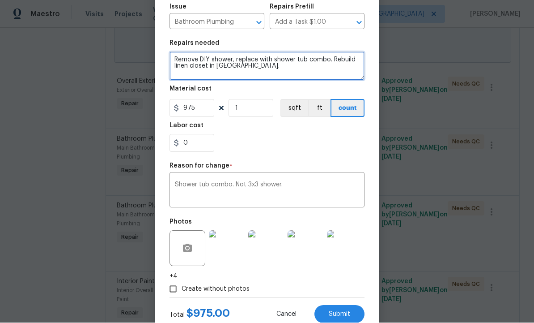
type textarea "Remove DIY shower, replace with shower tub combo. Rebuild linen closet in bath."
click at [310, 188] on textarea "Shower tub combo. Not 3x3 shower." at bounding box center [267, 191] width 184 height 19
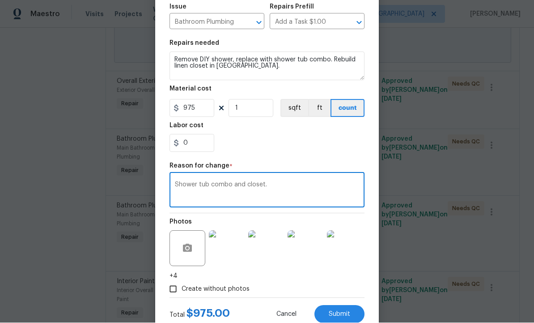
scroll to position [0, 0]
type textarea "Shower tub combo and closet."
click at [334, 312] on span "Submit" at bounding box center [339, 314] width 21 height 7
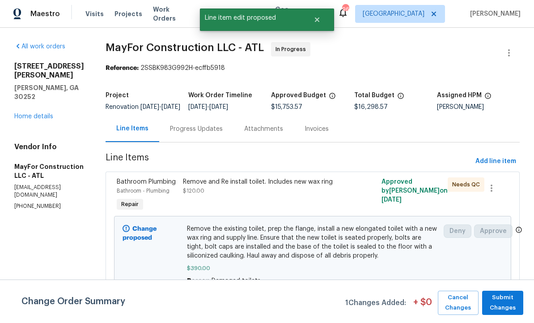
scroll to position [0, 0]
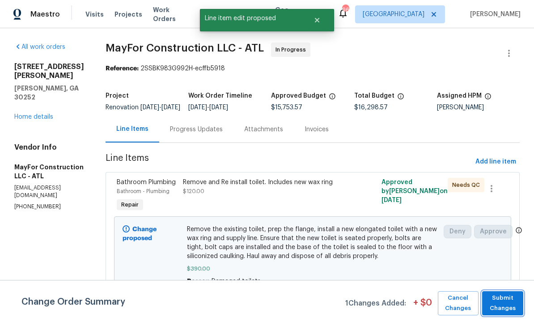
click at [503, 295] on span "Submit Changes" at bounding box center [503, 303] width 32 height 21
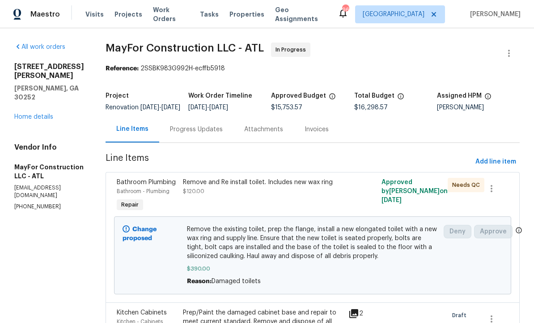
scroll to position [0, 0]
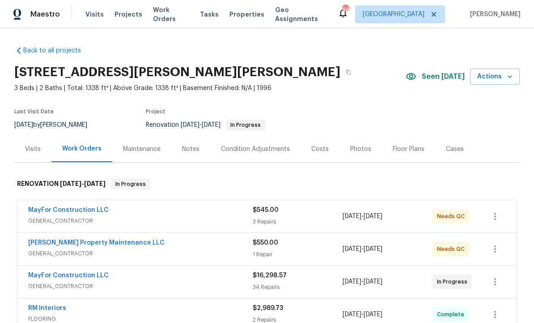
click at [319, 146] on div "Costs" at bounding box center [320, 149] width 17 height 9
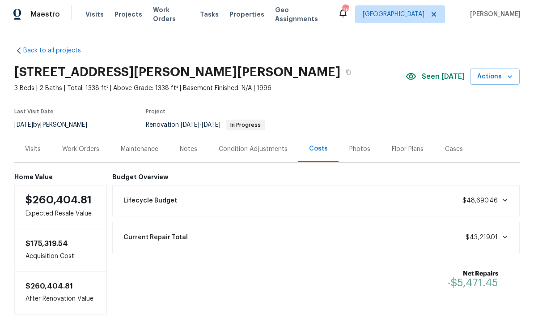
click at [86, 149] on div "Work Orders" at bounding box center [80, 149] width 37 height 9
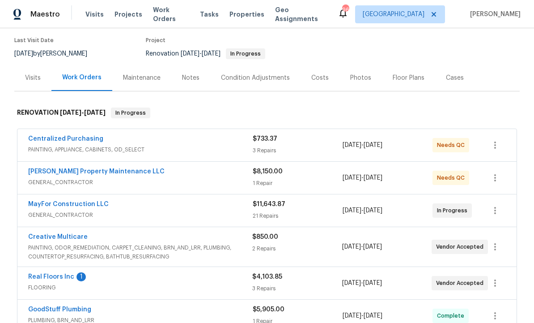
scroll to position [72, 0]
click at [100, 172] on link "[PERSON_NAME] Property Maintenance LLC" at bounding box center [96, 171] width 137 height 6
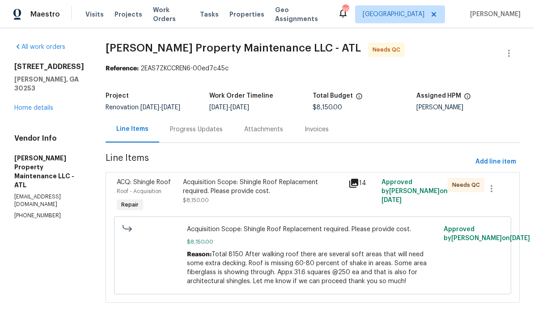
scroll to position [6, 0]
click at [248, 191] on div "Acquisition Scope: Shingle Roof Replacement required. Please provide cost. $8,1…" at bounding box center [263, 191] width 160 height 27
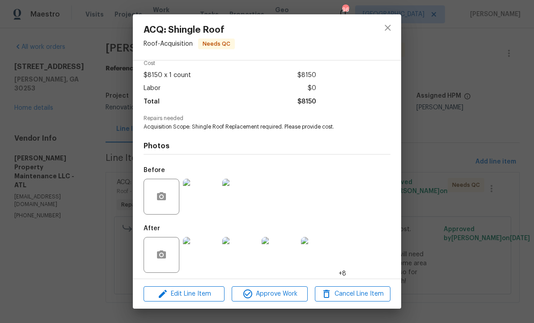
scroll to position [47, 0]
click at [205, 253] on img at bounding box center [201, 255] width 36 height 36
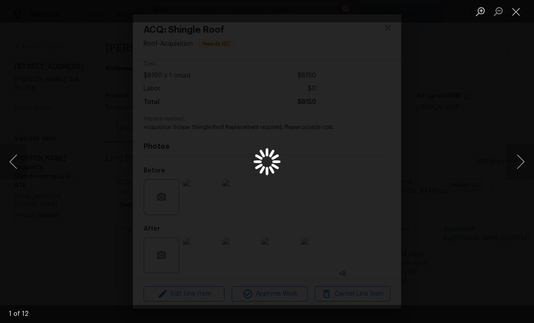
click at [517, 164] on button "Next image" at bounding box center [521, 162] width 27 height 36
click at [518, 162] on button "Next image" at bounding box center [521, 162] width 27 height 36
click at [517, 163] on button "Next image" at bounding box center [521, 162] width 27 height 36
click at [516, 160] on button "Next image" at bounding box center [521, 162] width 27 height 36
click at [513, 158] on button "Next image" at bounding box center [521, 162] width 27 height 36
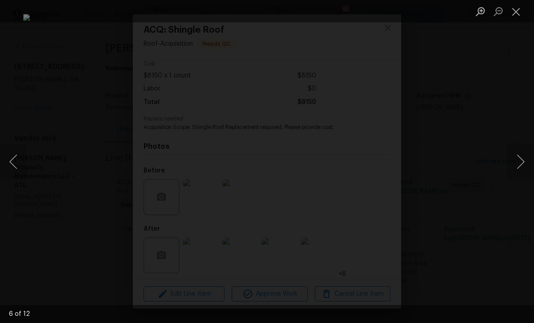
click at [513, 158] on button "Next image" at bounding box center [521, 162] width 27 height 36
click at [513, 161] on button "Next image" at bounding box center [521, 162] width 27 height 36
click at [513, 160] on button "Next image" at bounding box center [521, 162] width 27 height 36
click at [513, 162] on button "Next image" at bounding box center [521, 162] width 27 height 36
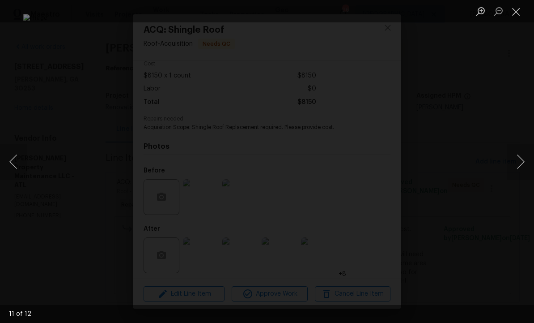
click at [513, 162] on button "Next image" at bounding box center [521, 162] width 27 height 36
click at [513, 160] on button "Next image" at bounding box center [521, 162] width 27 height 36
click at [516, 10] on button "Close lightbox" at bounding box center [517, 12] width 18 height 16
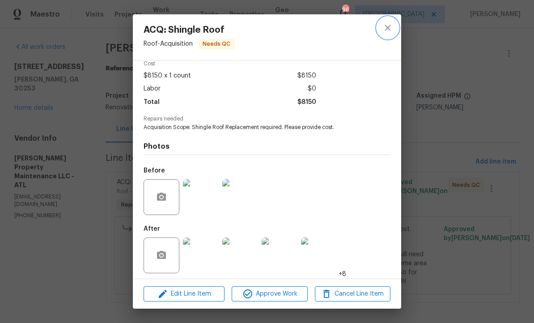
click at [389, 30] on icon "close" at bounding box center [388, 27] width 11 height 11
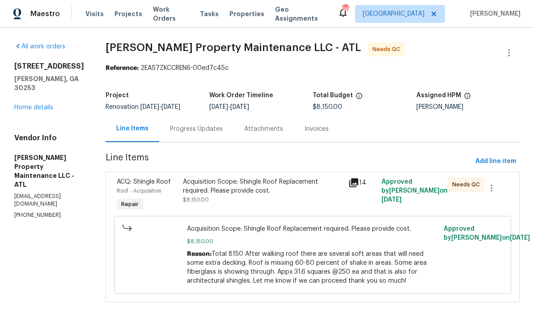
click at [298, 255] on span "Total 8150 After walking roof there are several soft areas that will need some …" at bounding box center [307, 267] width 240 height 33
click at [286, 202] on div "Acquisition Scope: Shingle Roof Replacement required. Please provide cost. $8,1…" at bounding box center [263, 195] width 166 height 41
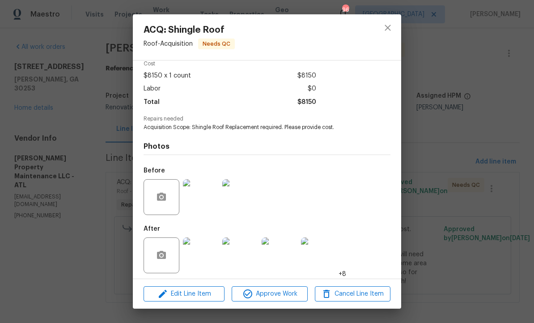
click at [204, 200] on img at bounding box center [201, 197] width 36 height 36
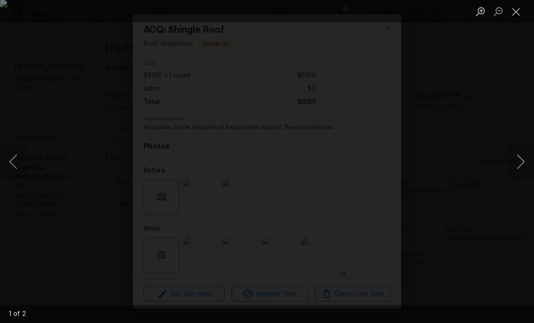
click at [519, 162] on button "Next image" at bounding box center [521, 162] width 27 height 36
click at [517, 162] on button "Next image" at bounding box center [521, 162] width 27 height 36
click at [515, 162] on button "Next image" at bounding box center [521, 162] width 27 height 36
click at [513, 164] on button "Next image" at bounding box center [521, 162] width 27 height 36
click at [513, 163] on button "Next image" at bounding box center [521, 162] width 27 height 36
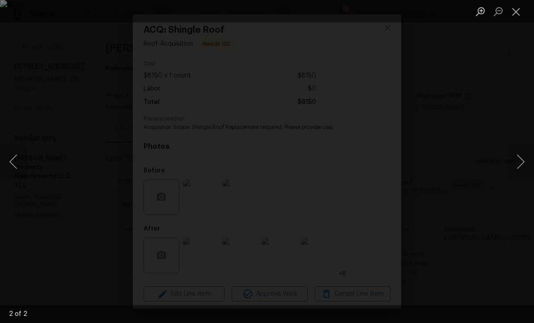
click at [512, 162] on button "Next image" at bounding box center [521, 162] width 27 height 36
click at [517, 14] on button "Close lightbox" at bounding box center [517, 12] width 18 height 16
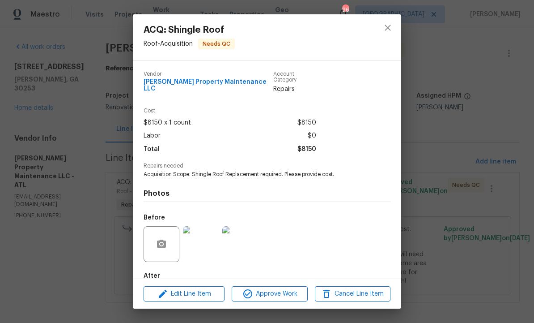
scroll to position [0, 0]
click at [389, 31] on icon "close" at bounding box center [388, 27] width 11 height 11
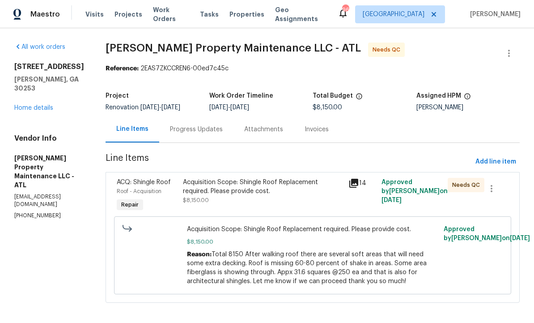
click at [205, 125] on div "Progress Updates" at bounding box center [196, 129] width 53 height 9
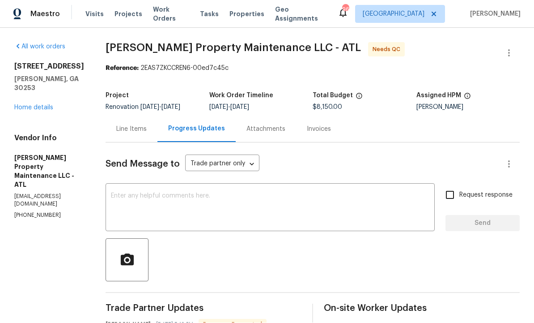
click at [136, 125] on div "Line Items" at bounding box center [131, 129] width 30 height 9
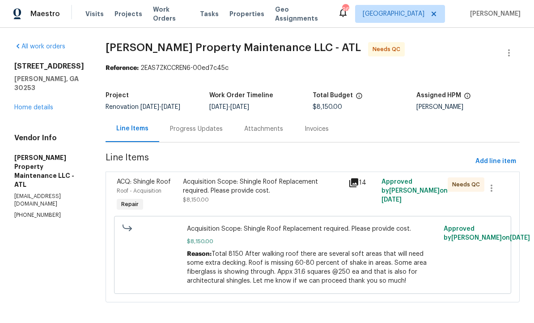
scroll to position [6, 0]
click at [197, 128] on div "Progress Updates" at bounding box center [196, 129] width 53 height 9
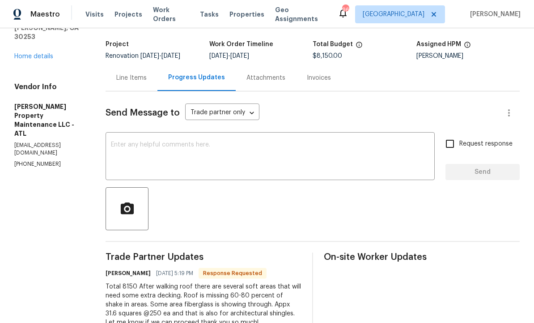
scroll to position [51, 0]
click at [220, 150] on textarea at bounding box center [270, 157] width 319 height 31
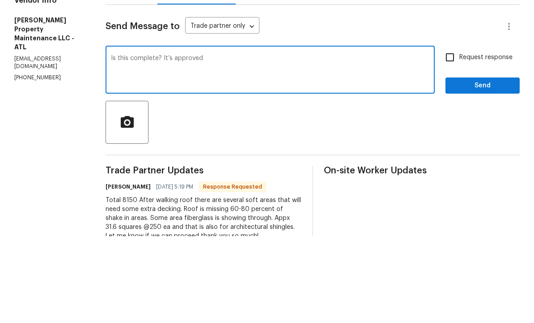
type textarea "Is this complete? It’s approved"
click at [450, 135] on input "Request response" at bounding box center [450, 144] width 19 height 19
checkbox input "true"
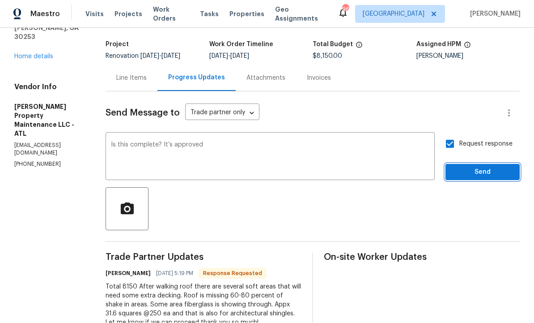
click at [483, 167] on span "Send" at bounding box center [483, 172] width 60 height 11
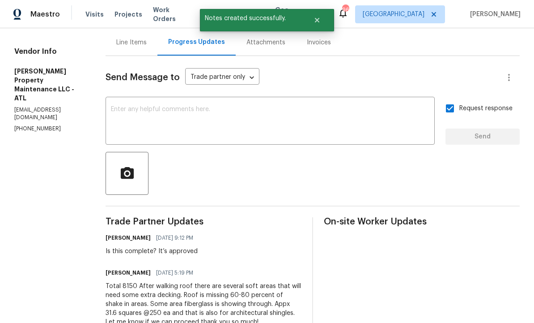
scroll to position [86, 0]
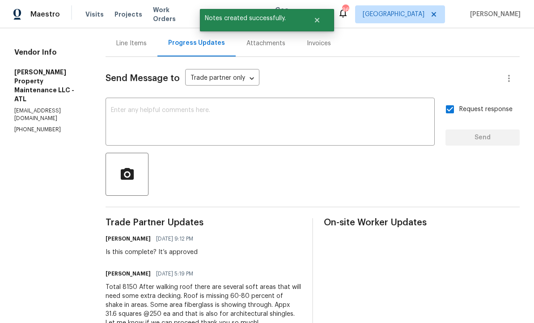
click at [251, 190] on div at bounding box center [313, 174] width 414 height 43
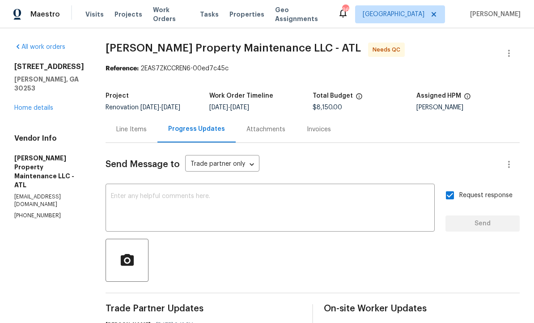
scroll to position [0, 0]
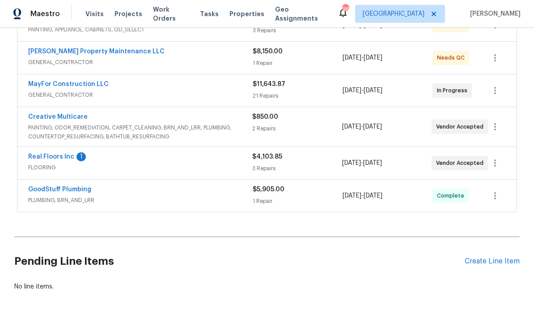
scroll to position [190, 0]
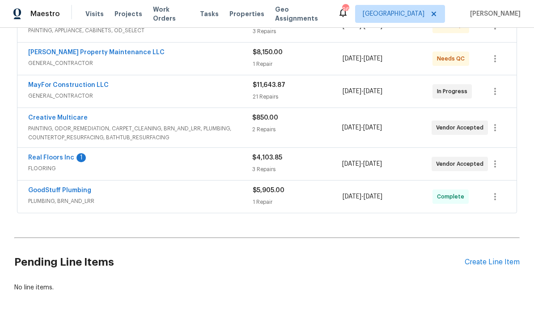
click at [58, 155] on link "Real Floors Inc" at bounding box center [51, 158] width 46 height 6
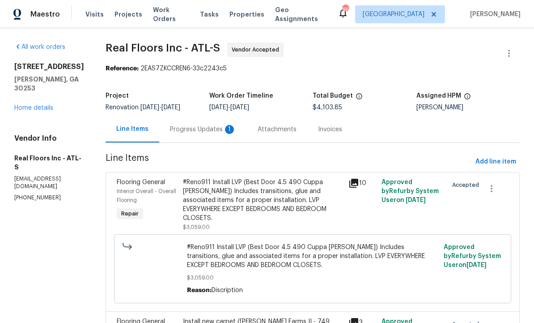
click at [203, 128] on div "Progress Updates 1" at bounding box center [203, 129] width 66 height 9
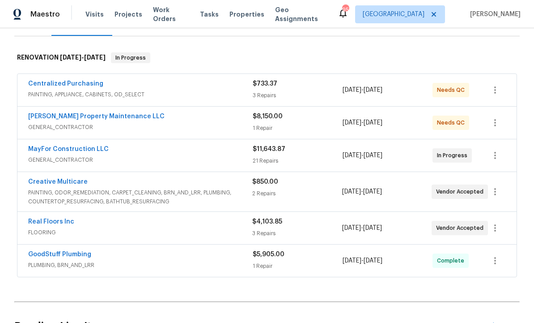
scroll to position [132, 0]
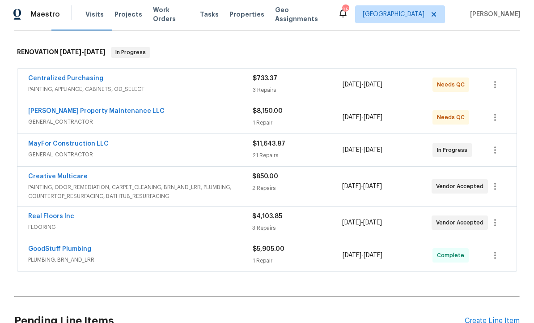
click at [80, 136] on div "MayFor Construction LLC GENERAL_CONTRACTOR $11,643.87 21 Repairs [DATE] - [DATE…" at bounding box center [267, 150] width 500 height 32
click at [79, 145] on link "MayFor Construction LLC" at bounding box center [68, 144] width 81 height 6
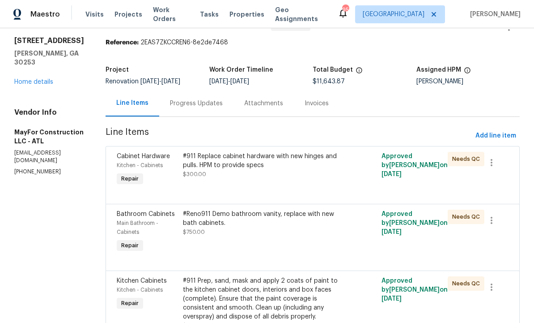
scroll to position [27, 0]
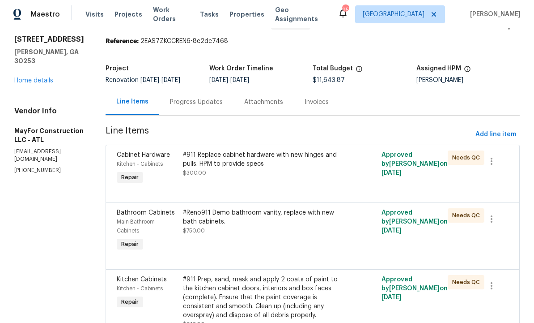
click at [261, 174] on div "#911 Replace cabinet hardware with new hinges and pulls. HPM to provide specs $…" at bounding box center [263, 163] width 160 height 27
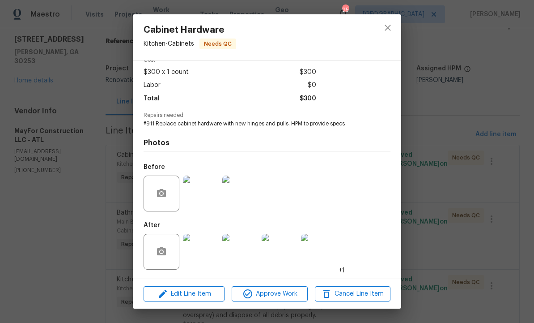
scroll to position [47, 0]
click at [203, 255] on img at bounding box center [201, 252] width 36 height 36
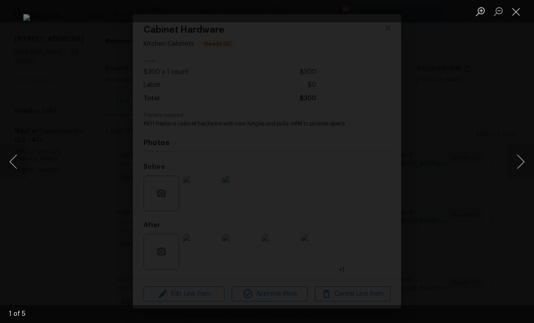
click at [513, 167] on button "Next image" at bounding box center [521, 162] width 27 height 36
click at [516, 164] on button "Next image" at bounding box center [521, 162] width 27 height 36
click at [513, 165] on button "Next image" at bounding box center [521, 162] width 27 height 36
click at [513, 163] on button "Next image" at bounding box center [521, 162] width 27 height 36
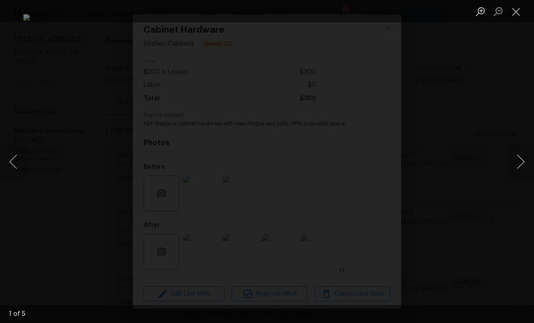
click at [513, 164] on button "Next image" at bounding box center [521, 162] width 27 height 36
click at [518, 10] on button "Close lightbox" at bounding box center [517, 12] width 18 height 16
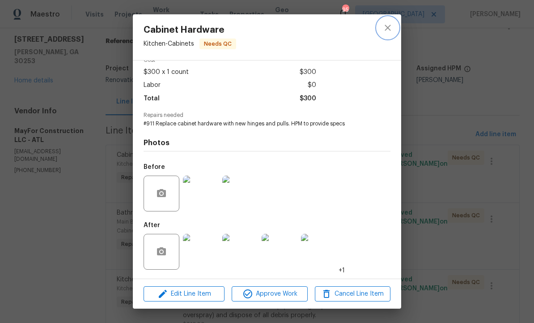
click at [388, 26] on icon "close" at bounding box center [388, 27] width 11 height 11
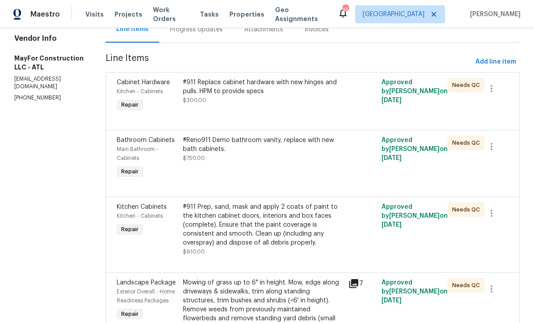
scroll to position [101, 0]
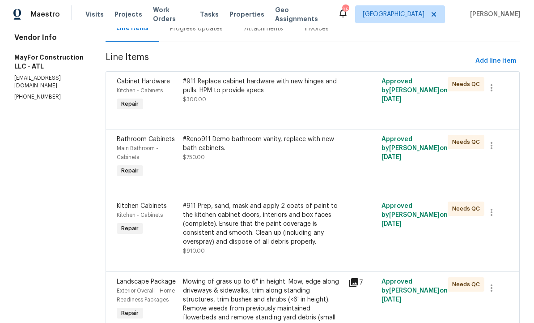
click at [218, 151] on div "#Reno911 Demo bathroom vanity, replace with new bath cabinets." at bounding box center [263, 144] width 160 height 18
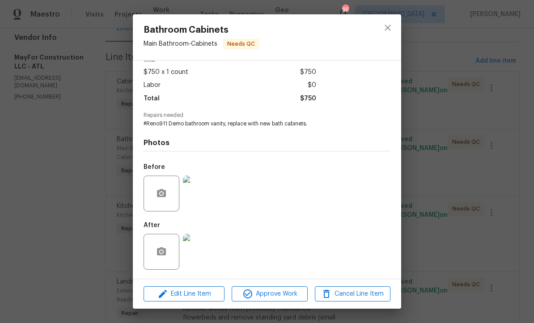
scroll to position [47, 0]
click at [202, 253] on img at bounding box center [201, 252] width 36 height 36
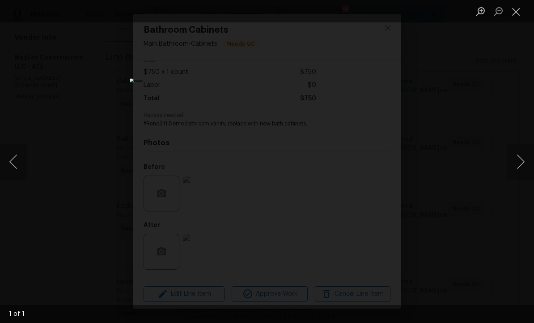
click at [516, 6] on button "Close lightbox" at bounding box center [517, 12] width 18 height 16
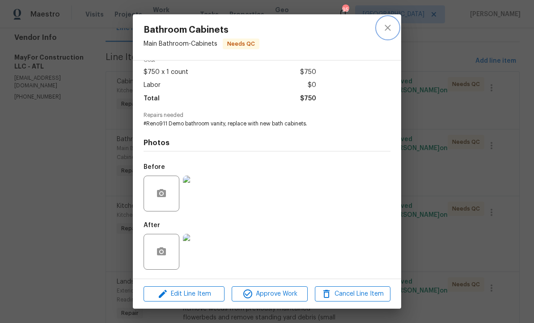
click at [385, 29] on icon "close" at bounding box center [388, 27] width 11 height 11
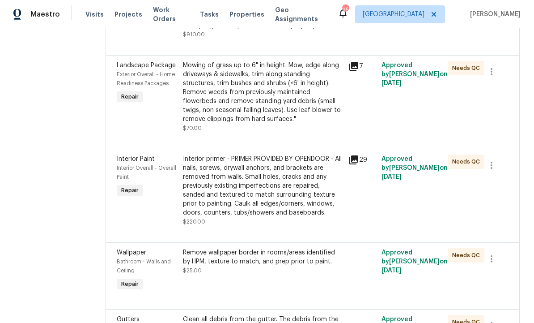
scroll to position [323, 0]
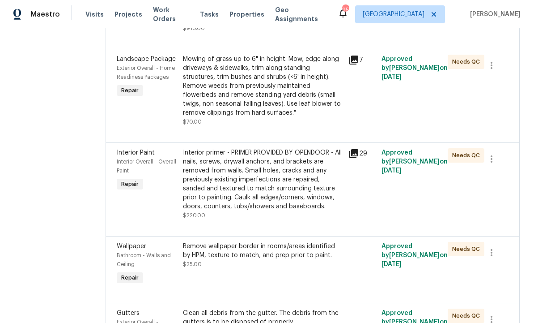
click at [281, 186] on div "Interior primer - PRIMER PROVIDED BY OPENDOOR - All nails, screws, drywall anch…" at bounding box center [263, 179] width 160 height 63
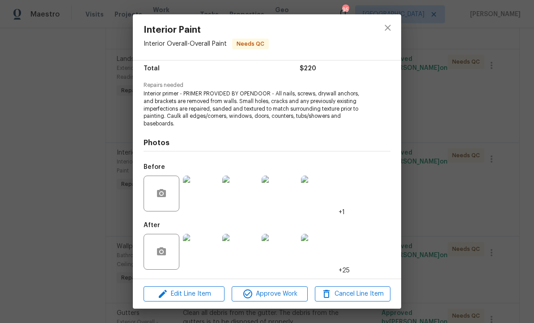
scroll to position [75, 0]
click at [203, 253] on img at bounding box center [201, 252] width 36 height 36
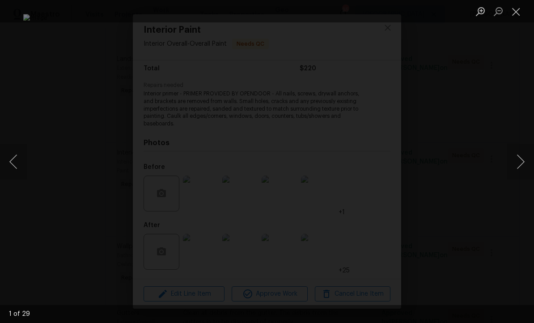
click at [520, 170] on button "Next image" at bounding box center [521, 162] width 27 height 36
click at [513, 166] on button "Next image" at bounding box center [521, 162] width 27 height 36
click at [517, 162] on button "Next image" at bounding box center [521, 162] width 27 height 36
click at [513, 166] on button "Next image" at bounding box center [521, 162] width 27 height 36
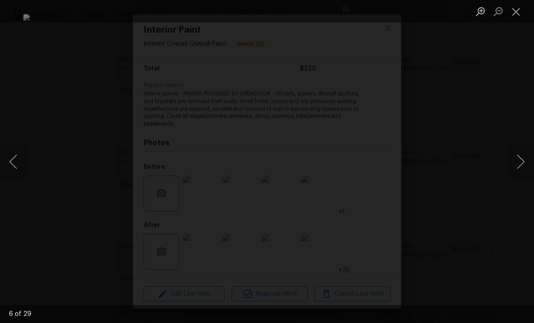
click at [520, 12] on button "Close lightbox" at bounding box center [517, 12] width 18 height 16
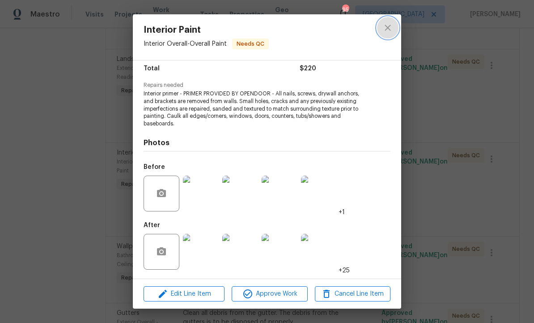
click at [392, 27] on icon "close" at bounding box center [388, 27] width 11 height 11
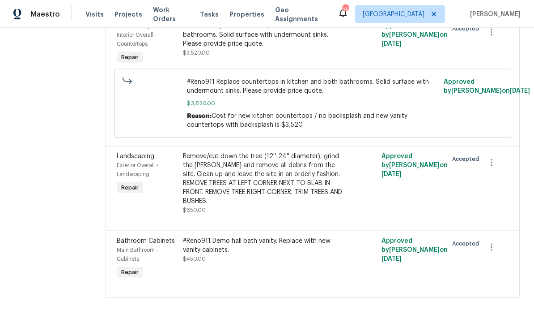
scroll to position [1592, 0]
click at [261, 254] on div "#Reno911 Demo hall bath vanity. Replace with new vanity cabinets." at bounding box center [263, 245] width 160 height 18
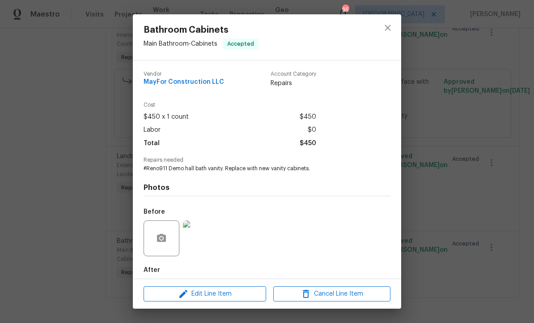
scroll to position [0, 0]
click at [393, 30] on icon "close" at bounding box center [388, 27] width 11 height 11
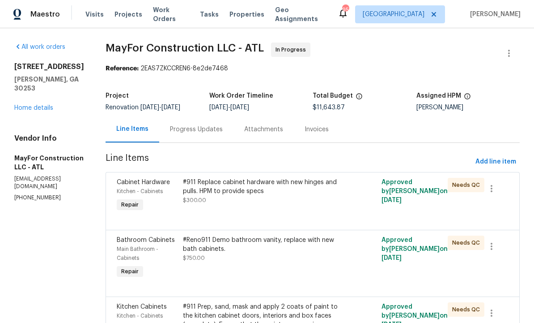
click at [214, 128] on div "Progress Updates" at bounding box center [196, 129] width 53 height 9
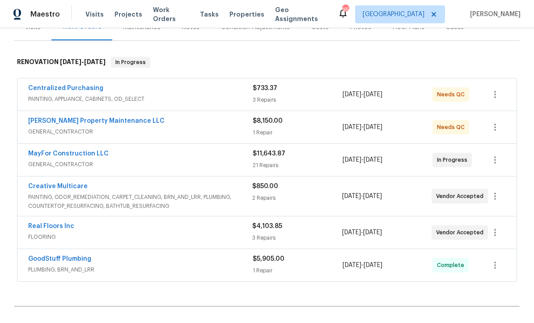
scroll to position [124, 0]
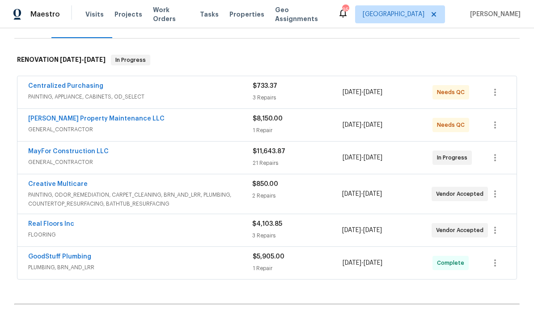
click at [72, 225] on link "Real Floors Inc" at bounding box center [51, 224] width 46 height 6
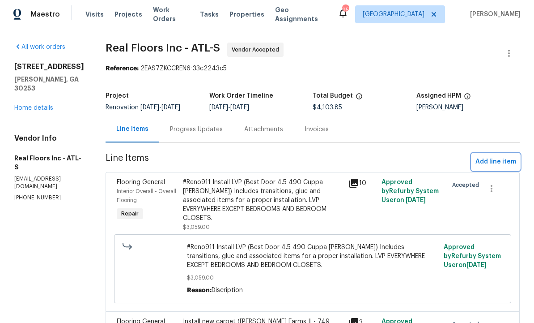
click at [500, 158] on span "Add line item" at bounding box center [496, 161] width 41 height 11
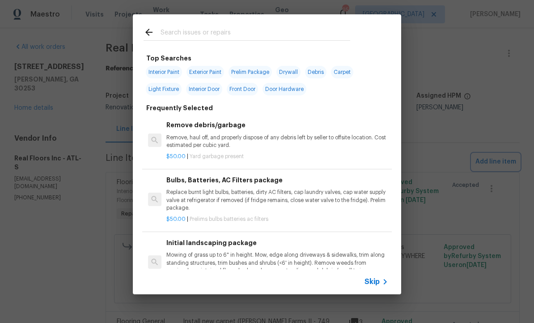
click at [423, 52] on div "Top Searches Interior Paint Exterior Paint Prelim Package Drywall Debris Carpet…" at bounding box center [267, 154] width 534 height 308
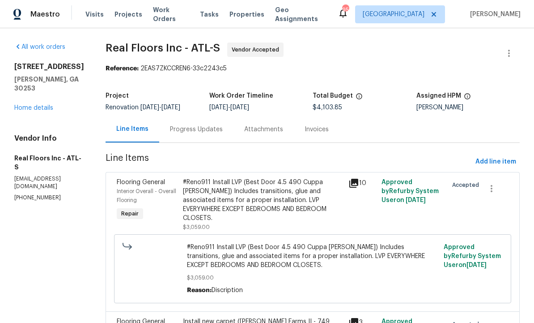
click at [202, 135] on div "Progress Updates" at bounding box center [196, 129] width 74 height 26
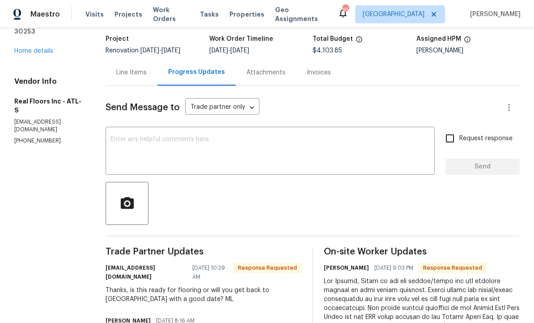
scroll to position [52, 0]
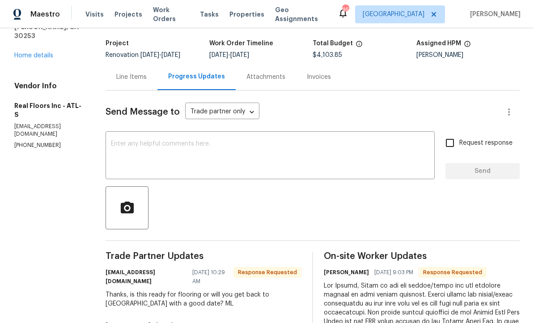
click at [183, 149] on textarea at bounding box center [270, 156] width 319 height 31
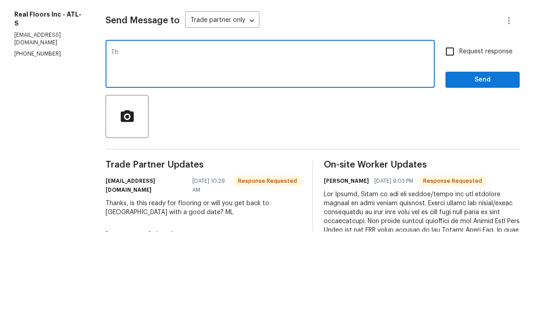
type textarea "T"
type textarea "Schedule this for [DATE]."
click at [457, 133] on input "Request response" at bounding box center [450, 142] width 19 height 19
checkbox input "true"
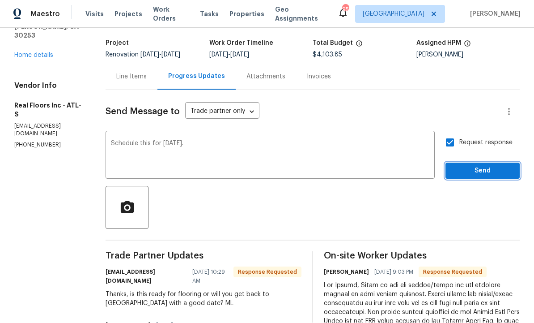
click at [469, 166] on span "Send" at bounding box center [483, 171] width 60 height 11
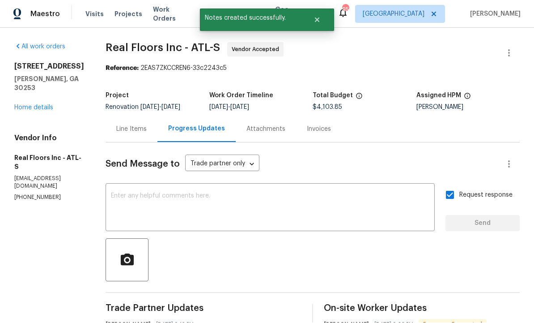
scroll to position [0, 0]
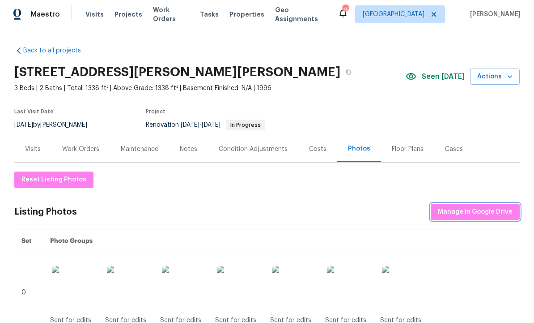
click at [462, 210] on span "Manage in Google Drive" at bounding box center [475, 211] width 75 height 11
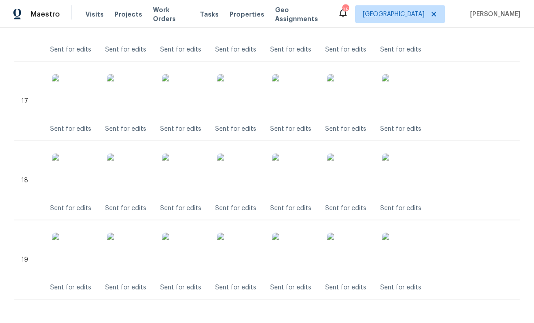
click at [246, 260] on img at bounding box center [239, 255] width 45 height 45
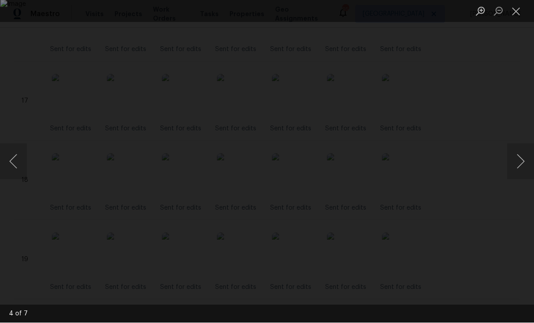
click at [514, 178] on button "Next image" at bounding box center [521, 162] width 27 height 36
click at [517, 12] on button "Close lightbox" at bounding box center [517, 12] width 18 height 16
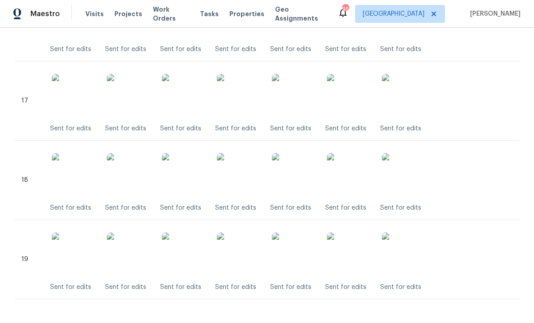
click at [239, 179] on img at bounding box center [239, 176] width 45 height 45
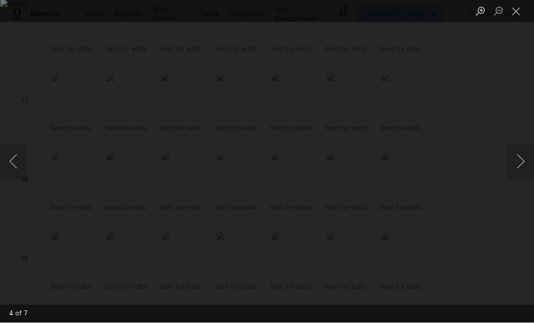
click at [514, 179] on button "Next image" at bounding box center [521, 162] width 27 height 36
click at [512, 179] on button "Next image" at bounding box center [521, 162] width 27 height 36
click at [511, 179] on button "Next image" at bounding box center [521, 162] width 27 height 36
click at [509, 178] on button "Next image" at bounding box center [521, 162] width 27 height 36
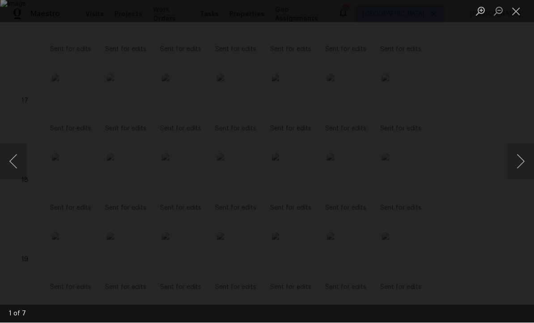
click at [509, 178] on button "Next image" at bounding box center [521, 162] width 27 height 36
click at [508, 177] on button "Next image" at bounding box center [521, 162] width 27 height 36
click at [516, 13] on button "Close lightbox" at bounding box center [517, 12] width 18 height 16
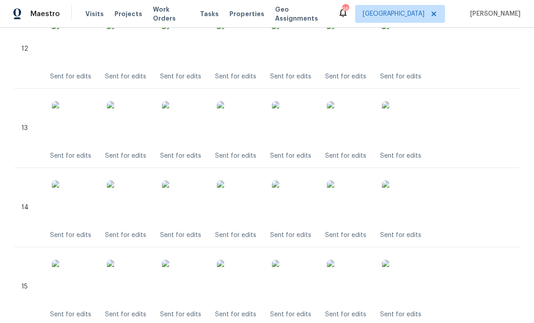
scroll to position [1192, 0]
click at [239, 134] on img at bounding box center [239, 125] width 45 height 45
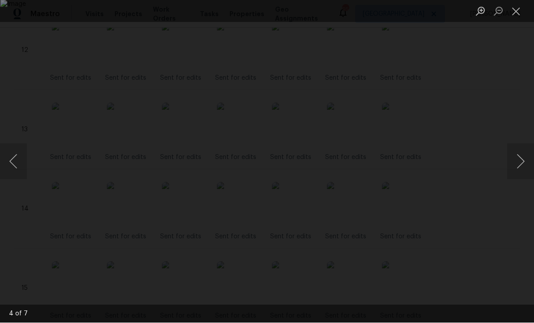
click at [515, 13] on button "Close lightbox" at bounding box center [517, 12] width 18 height 16
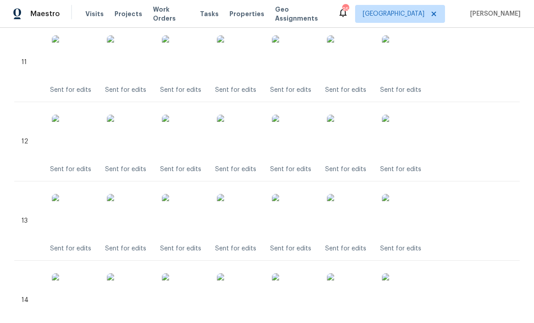
scroll to position [1099, 0]
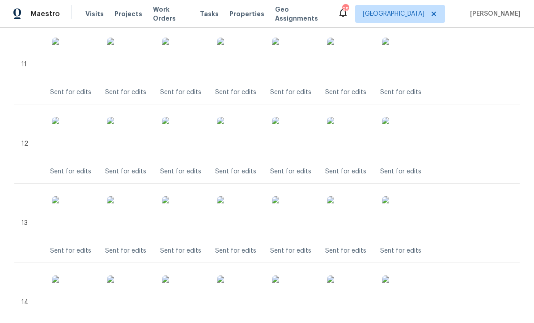
click at [243, 145] on img at bounding box center [239, 139] width 45 height 45
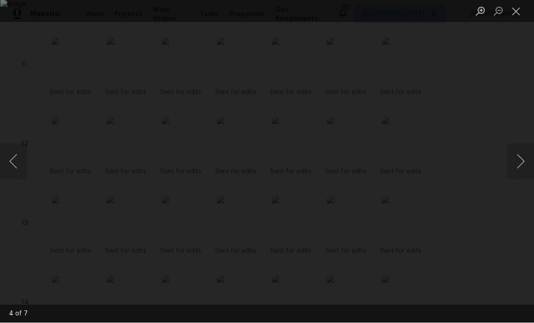
click at [516, 13] on button "Close lightbox" at bounding box center [517, 12] width 18 height 16
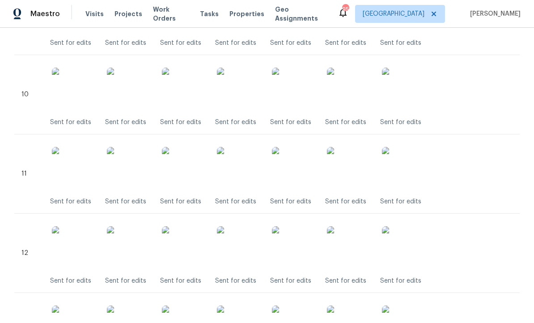
scroll to position [989, 0]
click at [252, 91] on img at bounding box center [239, 90] width 45 height 45
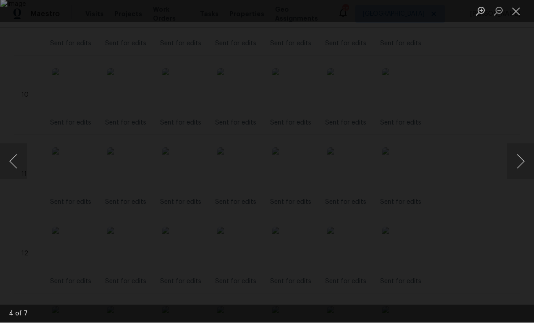
click at [518, 174] on button "Next image" at bounding box center [521, 162] width 27 height 36
click at [516, 9] on button "Close lightbox" at bounding box center [517, 12] width 18 height 16
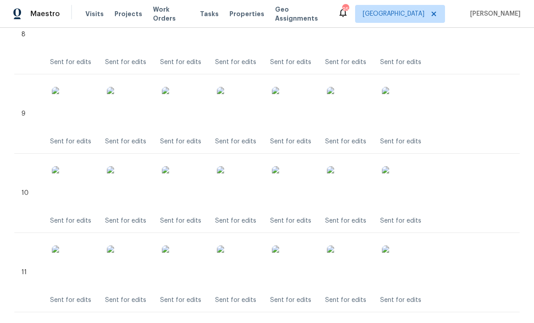
scroll to position [890, 0]
click at [245, 108] on img at bounding box center [239, 110] width 45 height 45
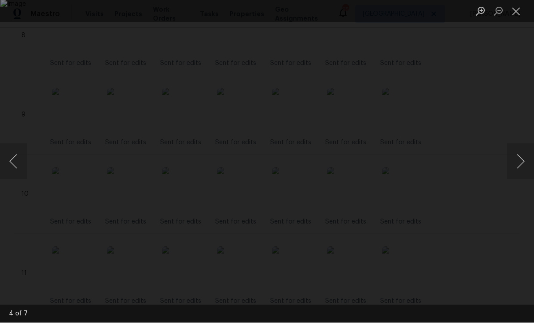
click at [518, 9] on button "Close lightbox" at bounding box center [517, 12] width 18 height 16
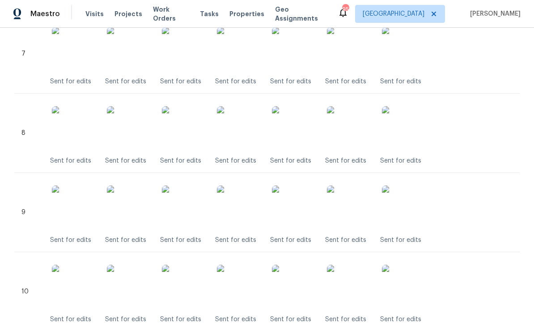
scroll to position [791, 0]
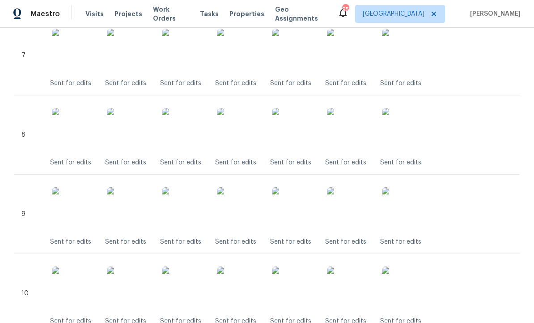
click at [244, 131] on img at bounding box center [239, 130] width 45 height 45
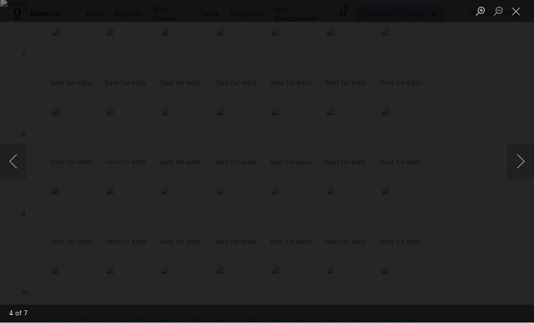
click at [515, 11] on button "Close lightbox" at bounding box center [517, 12] width 18 height 16
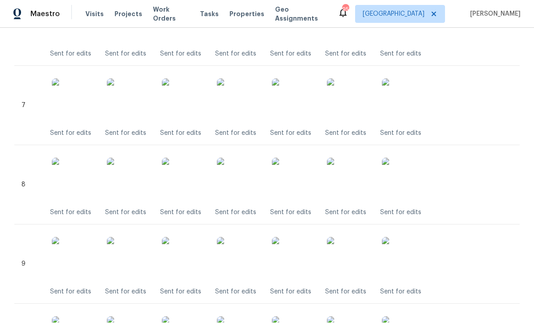
scroll to position [715, 0]
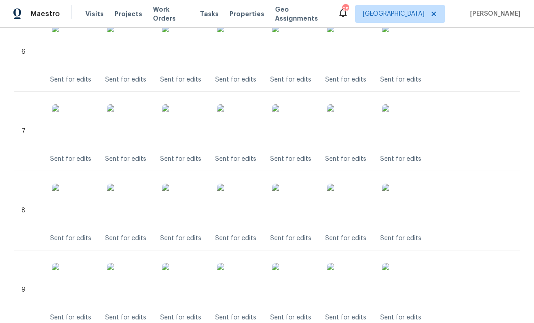
click at [250, 120] on img at bounding box center [239, 127] width 45 height 45
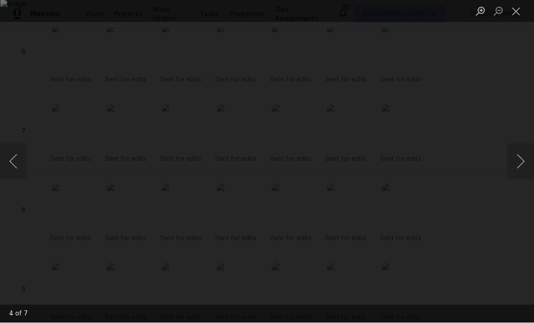
click at [513, 13] on button "Close lightbox" at bounding box center [517, 12] width 18 height 16
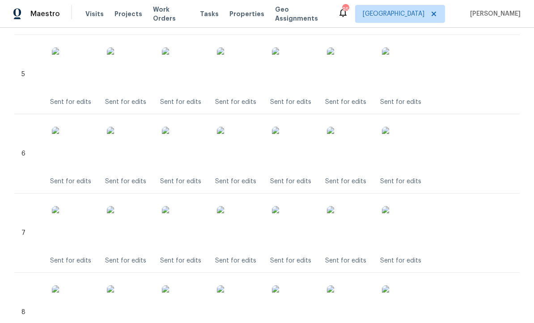
scroll to position [613, 0]
click at [295, 151] on img at bounding box center [294, 150] width 45 height 45
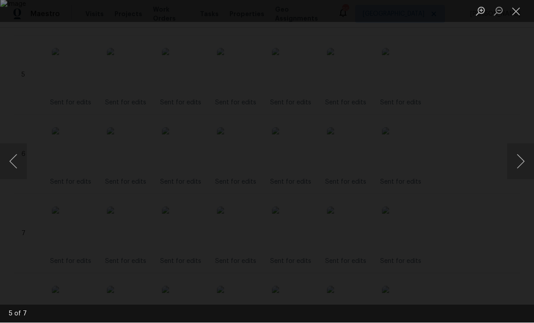
click at [521, 177] on button "Next image" at bounding box center [521, 162] width 27 height 36
click at [13, 177] on button "Previous image" at bounding box center [13, 162] width 27 height 36
click at [18, 176] on button "Previous image" at bounding box center [13, 162] width 27 height 36
click at [513, 17] on button "Close lightbox" at bounding box center [517, 12] width 18 height 16
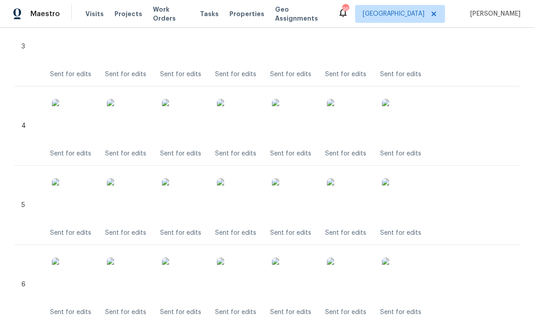
scroll to position [471, 0]
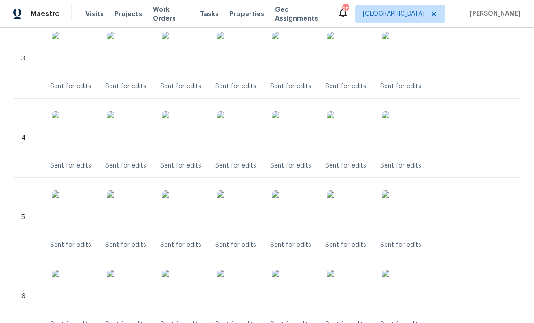
click at [294, 131] on img at bounding box center [294, 133] width 45 height 45
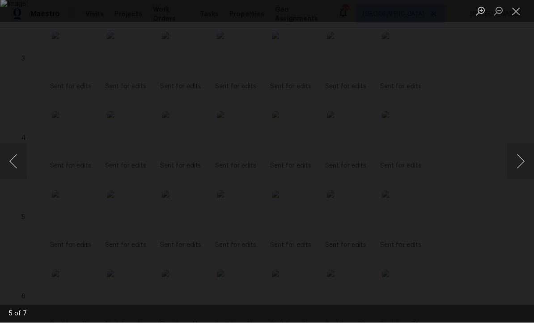
click at [520, 178] on button "Next image" at bounding box center [521, 162] width 27 height 36
click at [11, 179] on button "Previous image" at bounding box center [13, 162] width 27 height 36
click at [13, 179] on button "Previous image" at bounding box center [13, 162] width 27 height 36
click at [19, 171] on button "Previous image" at bounding box center [13, 162] width 27 height 36
click at [16, 174] on button "Previous image" at bounding box center [13, 162] width 27 height 36
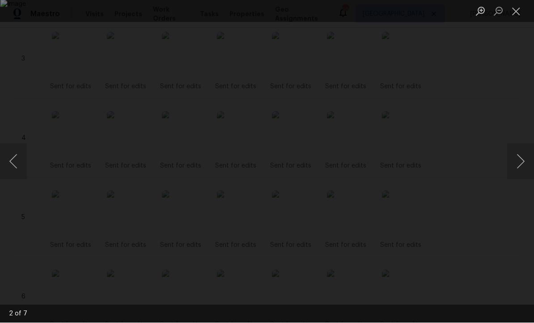
click at [17, 175] on button "Previous image" at bounding box center [13, 162] width 27 height 36
click at [15, 178] on button "Previous image" at bounding box center [13, 162] width 27 height 36
click at [12, 174] on button "Previous image" at bounding box center [13, 162] width 27 height 36
click at [12, 175] on button "Previous image" at bounding box center [13, 162] width 27 height 36
click at [6, 179] on button "Previous image" at bounding box center [13, 162] width 27 height 36
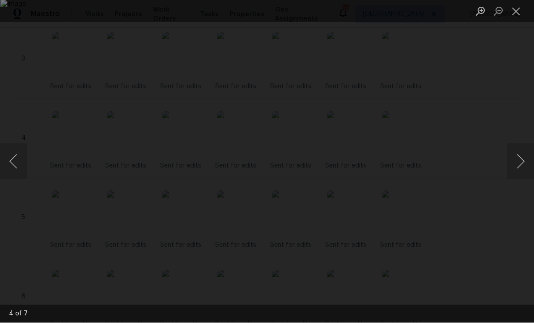
click at [4, 179] on button "Previous image" at bounding box center [13, 162] width 27 height 36
click at [5, 179] on button "Previous image" at bounding box center [13, 162] width 27 height 36
click at [515, 12] on button "Close lightbox" at bounding box center [517, 12] width 18 height 16
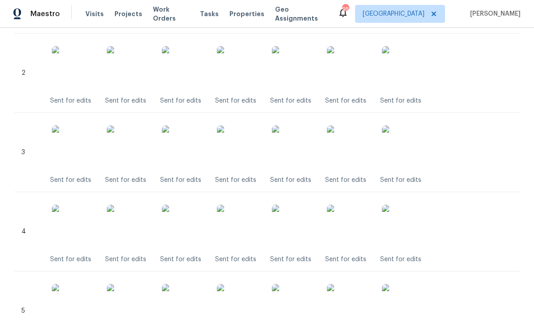
scroll to position [376, 0]
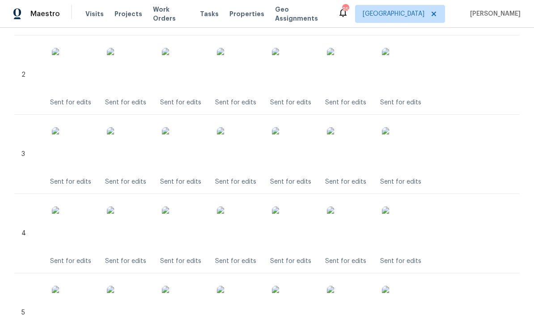
click at [248, 150] on img at bounding box center [239, 150] width 45 height 45
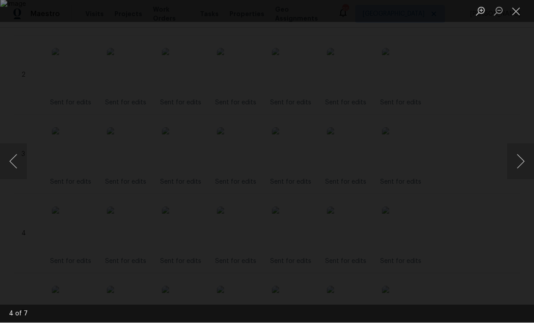
click at [516, 14] on button "Close lightbox" at bounding box center [517, 12] width 18 height 16
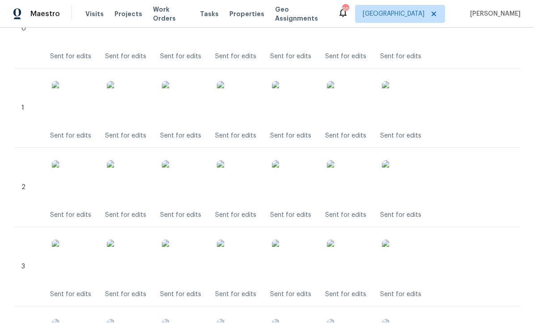
scroll to position [262, 0]
click at [239, 107] on img at bounding box center [239, 104] width 45 height 45
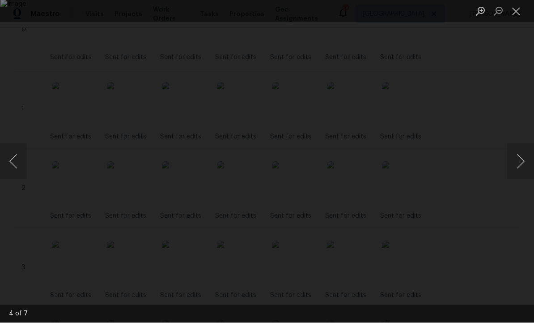
click at [523, 173] on button "Next image" at bounding box center [521, 162] width 27 height 36
click at [511, 12] on button "Close lightbox" at bounding box center [517, 12] width 18 height 16
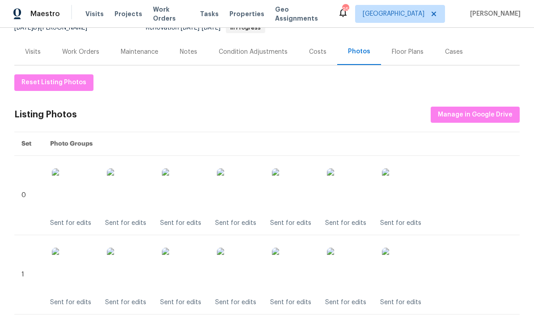
scroll to position [97, 0]
click at [246, 197] on img at bounding box center [239, 190] width 45 height 45
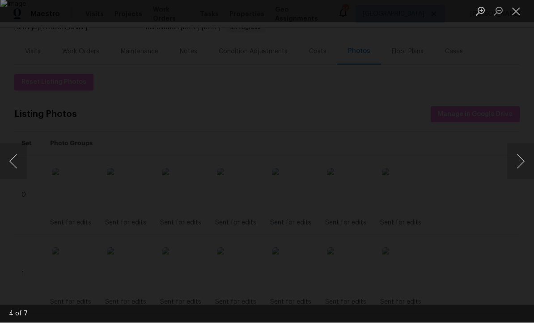
click at [515, 179] on button "Next image" at bounding box center [521, 162] width 27 height 36
click at [511, 179] on button "Next image" at bounding box center [521, 162] width 27 height 36
click at [12, 178] on button "Previous image" at bounding box center [13, 162] width 27 height 36
click at [13, 175] on button "Previous image" at bounding box center [13, 162] width 27 height 36
click at [12, 173] on button "Previous image" at bounding box center [13, 162] width 27 height 36
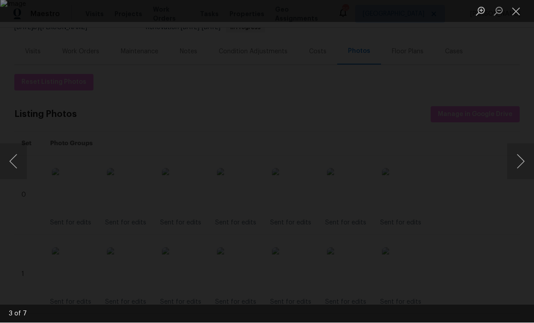
click at [516, 13] on button "Close lightbox" at bounding box center [517, 12] width 18 height 16
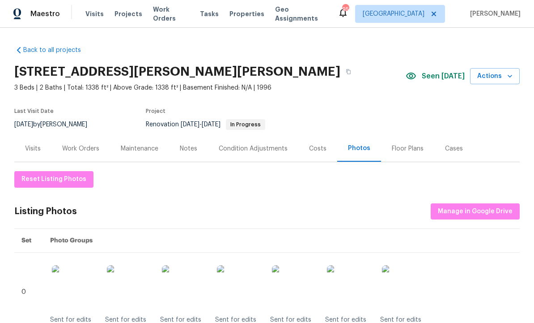
scroll to position [0, 0]
